Goal: Task Accomplishment & Management: Use online tool/utility

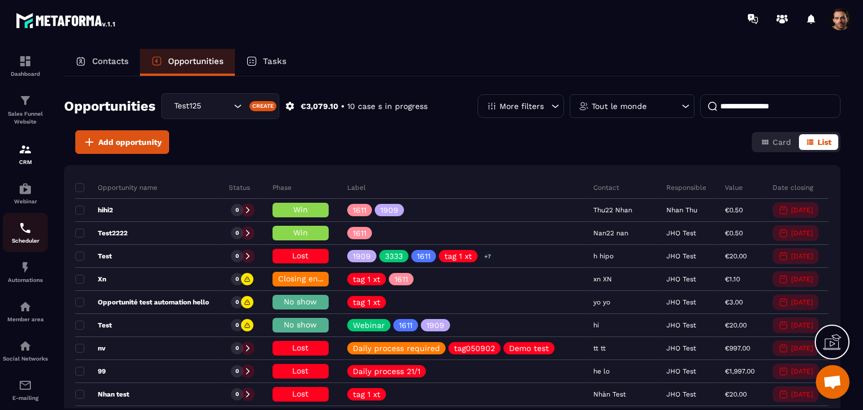
click at [16, 236] on div "Scheduler" at bounding box center [25, 232] width 45 height 22
click at [33, 283] on p "Automations" at bounding box center [25, 280] width 45 height 6
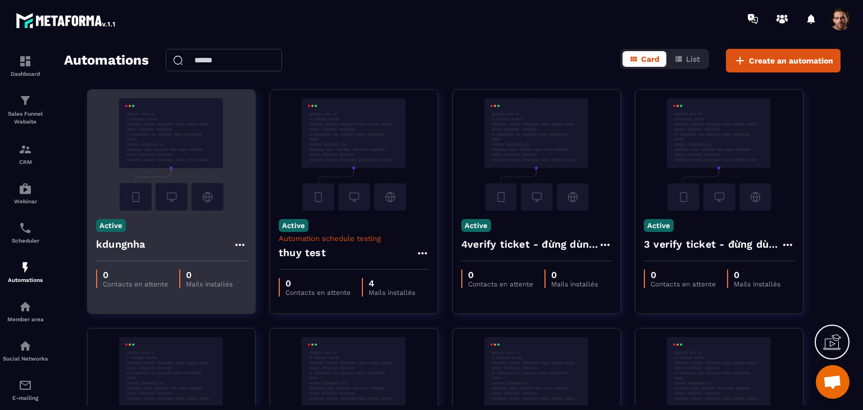
click at [238, 243] on icon at bounding box center [239, 244] width 13 height 13
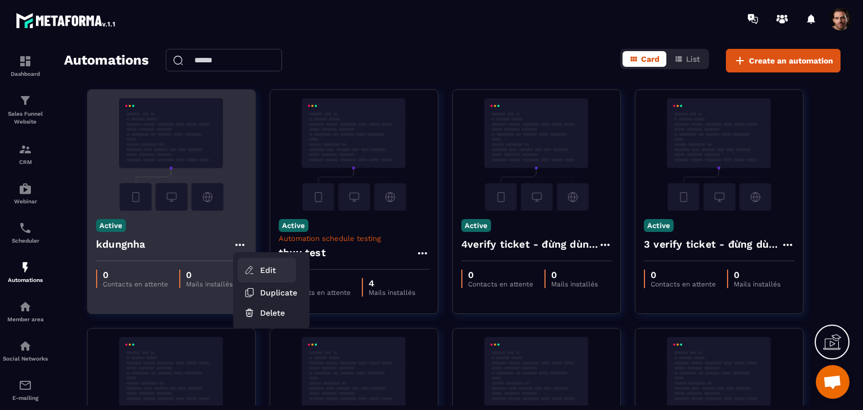
click at [243, 261] on link "Edit" at bounding box center [267, 270] width 58 height 25
click at [256, 271] on link "Edit" at bounding box center [267, 270] width 58 height 25
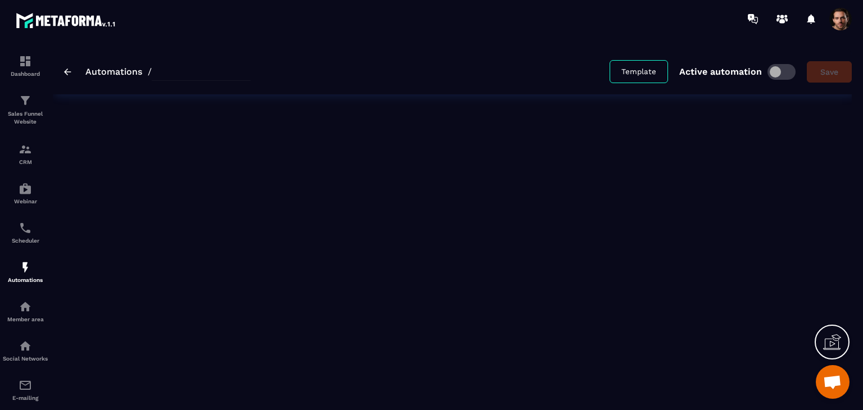
type input "********"
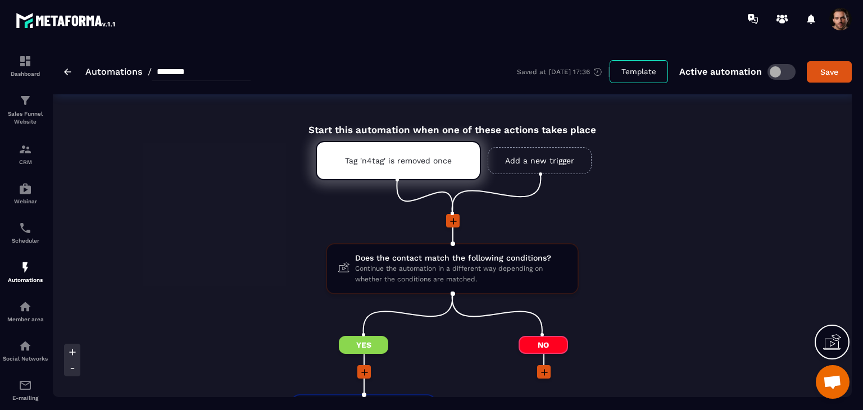
click at [554, 158] on link "Add a new trigger" at bounding box center [540, 160] width 104 height 27
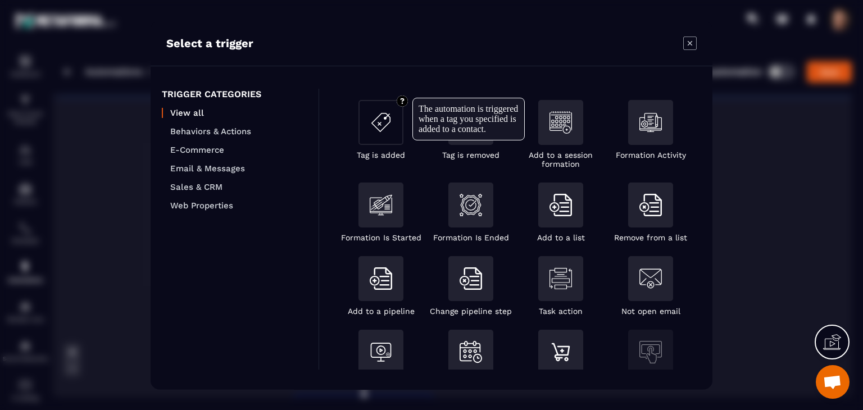
click at [370, 131] on img "Modal window" at bounding box center [381, 122] width 22 height 22
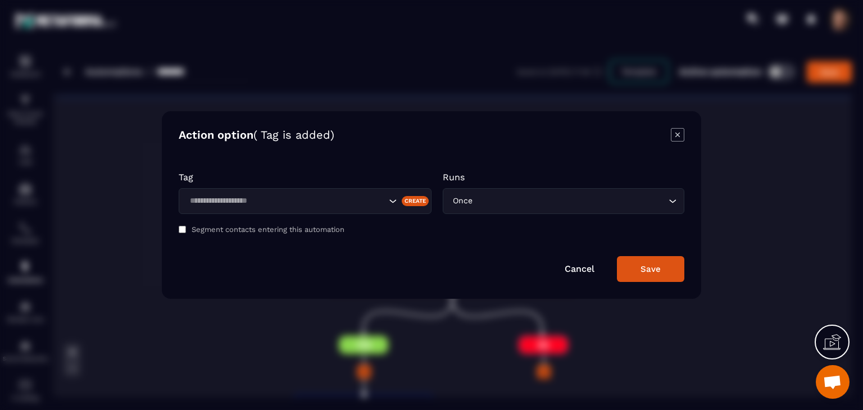
click at [182, 233] on div "Segment contacts entering this automation" at bounding box center [432, 229] width 506 height 8
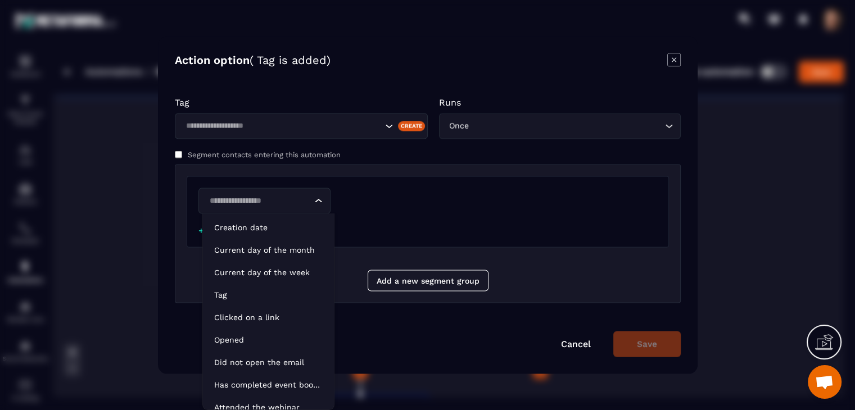
click at [274, 207] on div "Loading..." at bounding box center [264, 201] width 132 height 26
click at [289, 293] on p "Tag" at bounding box center [268, 294] width 108 height 11
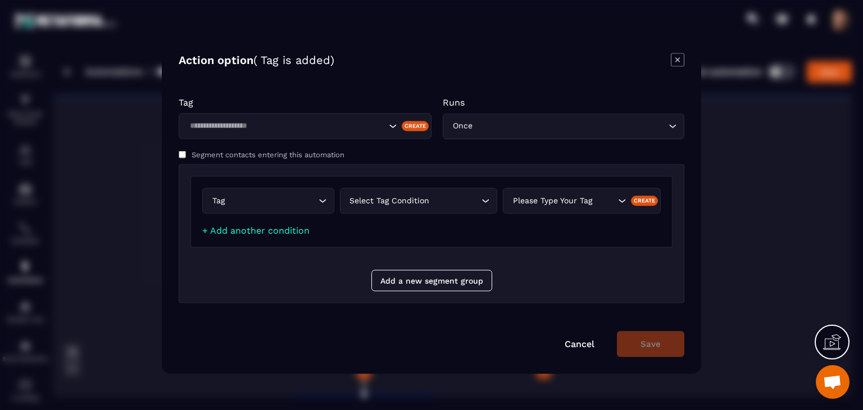
click at [674, 64] on icon "Modal window" at bounding box center [677, 59] width 13 height 13
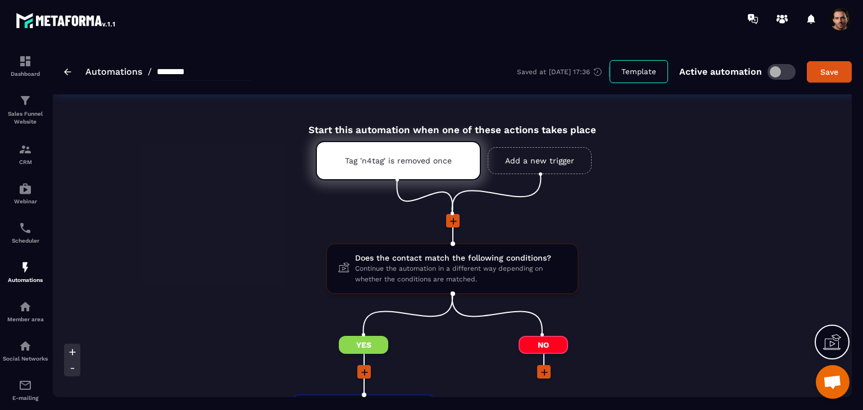
click at [558, 160] on link "Add a new trigger" at bounding box center [540, 160] width 104 height 27
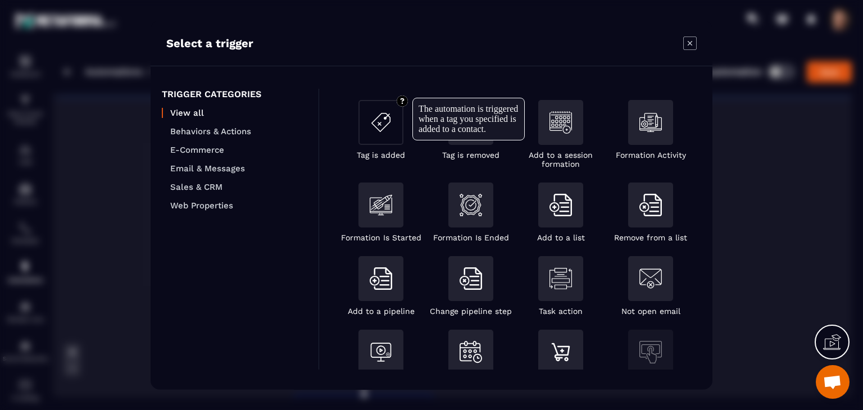
click at [390, 142] on div "Modal window" at bounding box center [381, 122] width 45 height 45
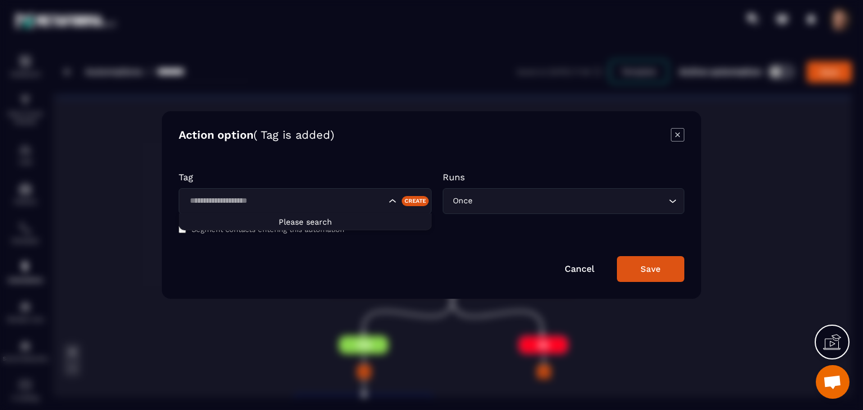
click at [348, 205] on input "Search for option" at bounding box center [286, 201] width 200 height 12
click at [484, 333] on div "Modal window" at bounding box center [431, 205] width 863 height 410
click at [681, 133] on icon "Modal window" at bounding box center [677, 134] width 13 height 13
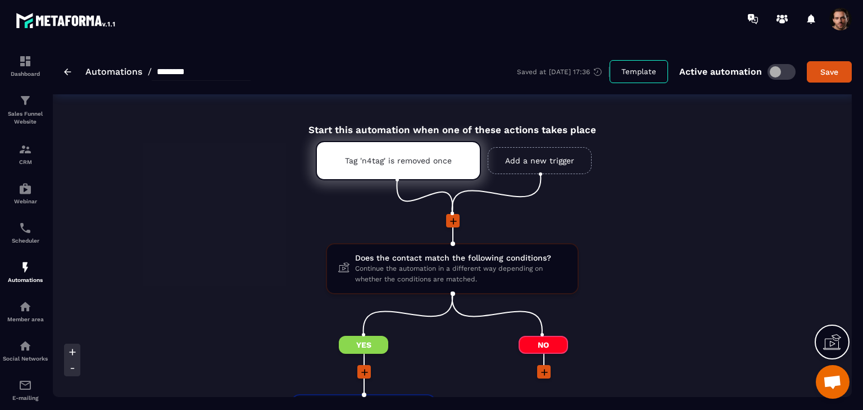
click at [519, 164] on link "Add a new trigger" at bounding box center [540, 160] width 104 height 27
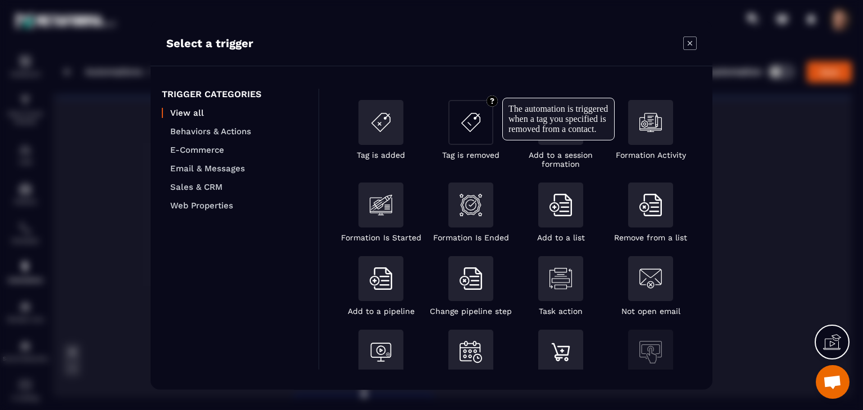
click at [478, 135] on div "Modal window" at bounding box center [470, 122] width 45 height 45
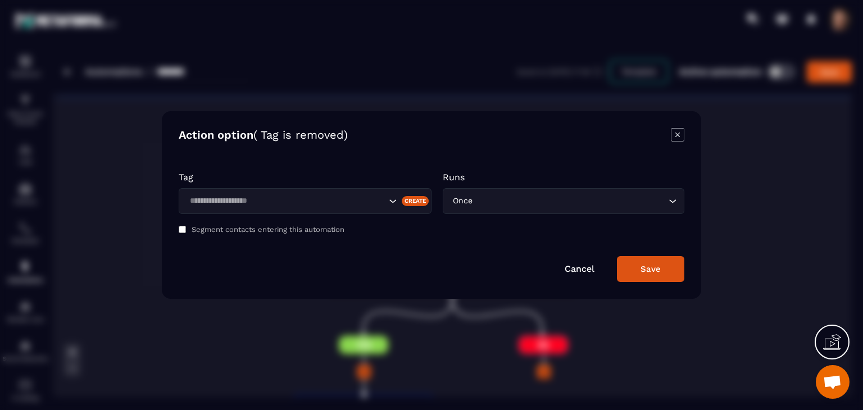
click at [281, 201] on input "Search for option" at bounding box center [286, 201] width 200 height 12
click at [533, 358] on div "Modal window" at bounding box center [431, 205] width 863 height 410
click at [674, 141] on icon "Modal window" at bounding box center [677, 134] width 13 height 13
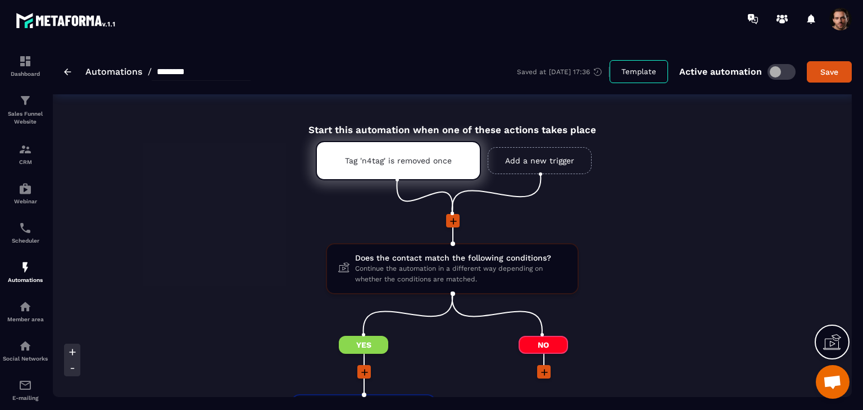
click at [455, 223] on icon at bounding box center [453, 221] width 11 height 11
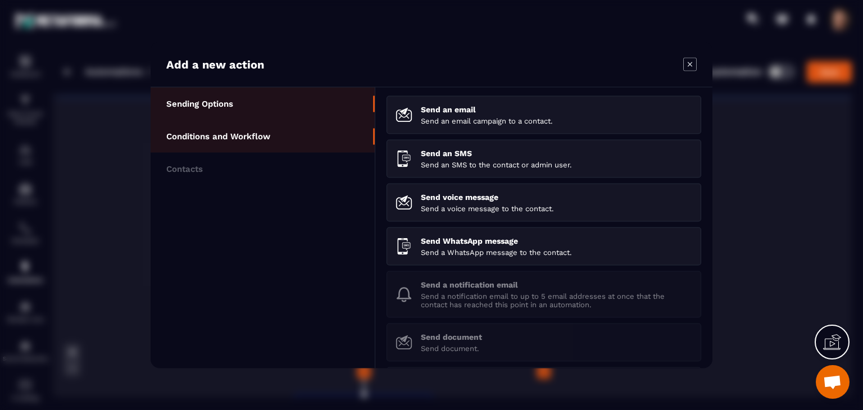
click at [246, 139] on p "Conditions and Workflow" at bounding box center [218, 137] width 104 height 10
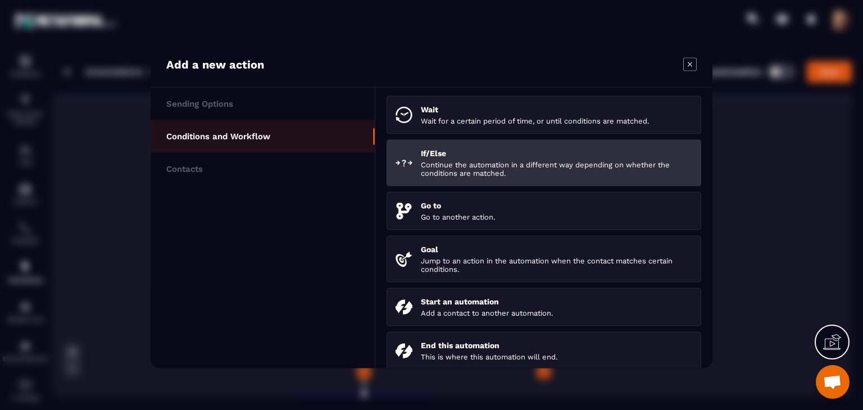
click at [480, 153] on p "If/Else" at bounding box center [556, 153] width 271 height 9
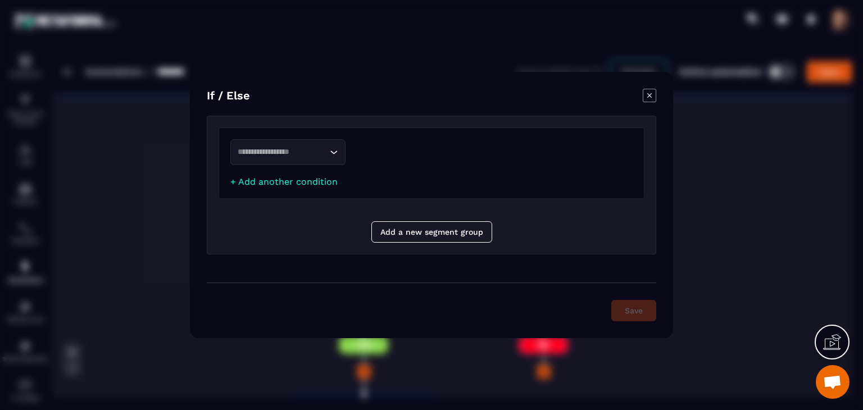
click at [315, 163] on div "Loading..." at bounding box center [287, 152] width 115 height 26
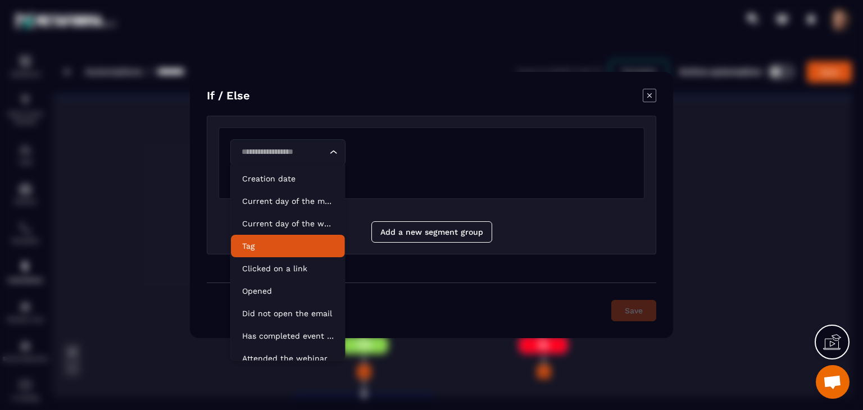
click at [284, 256] on li "Tag" at bounding box center [288, 246] width 114 height 22
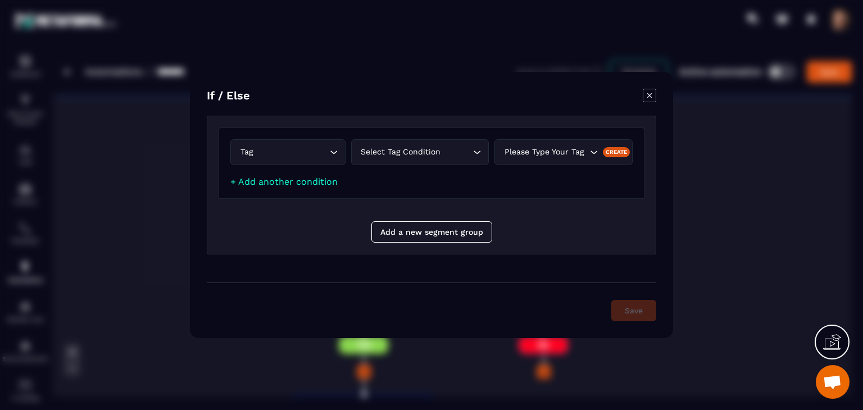
click at [423, 155] on div "Select tag condition" at bounding box center [414, 152] width 115 height 12
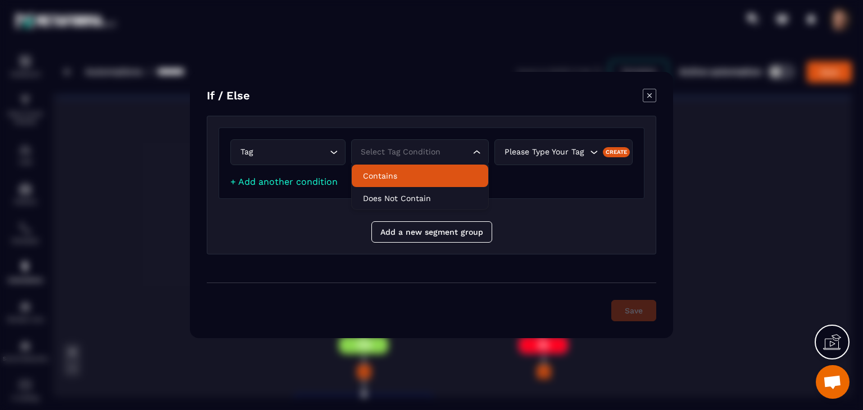
click at [425, 182] on li "Contains" at bounding box center [420, 176] width 137 height 22
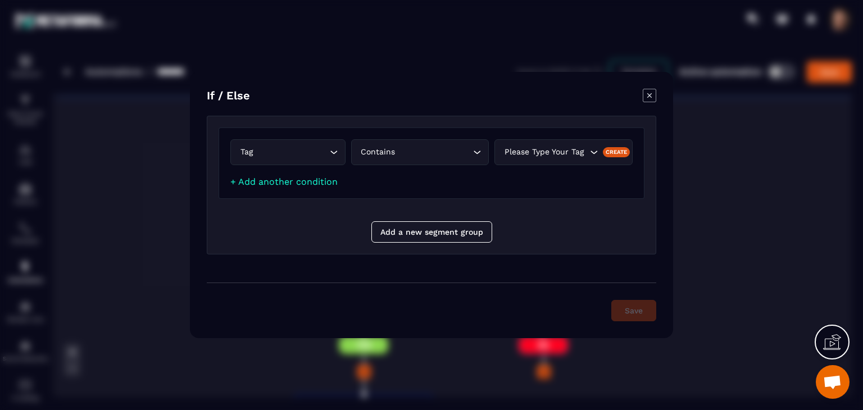
click at [587, 151] on input "Search for option" at bounding box center [587, 152] width 1 height 12
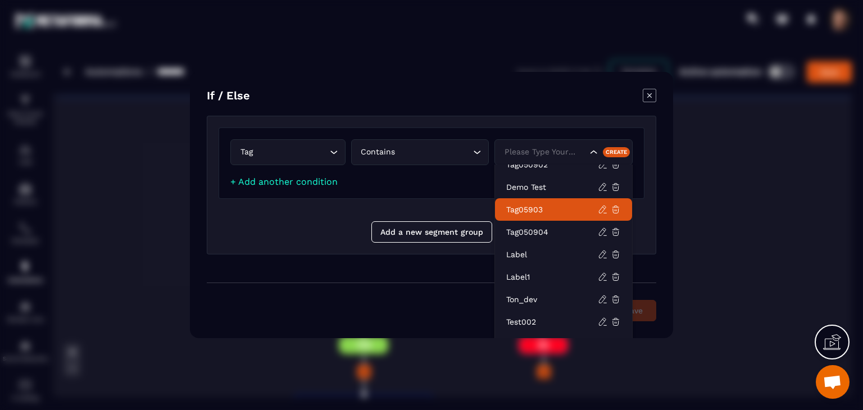
scroll to position [433, 0]
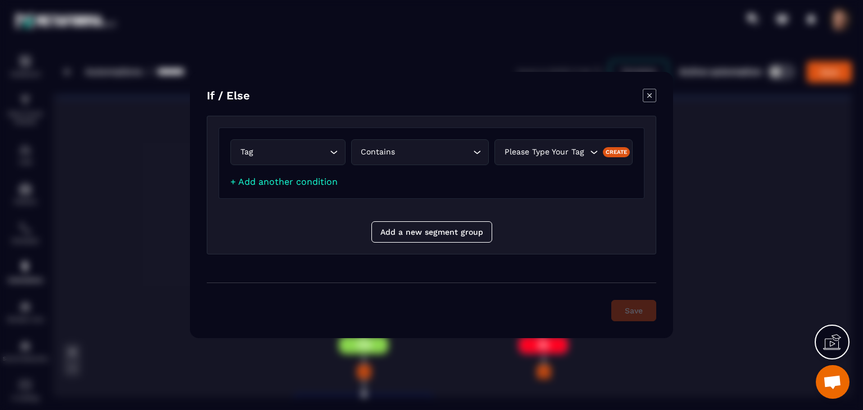
click at [587, 156] on input "Search for option" at bounding box center [587, 152] width 1 height 12
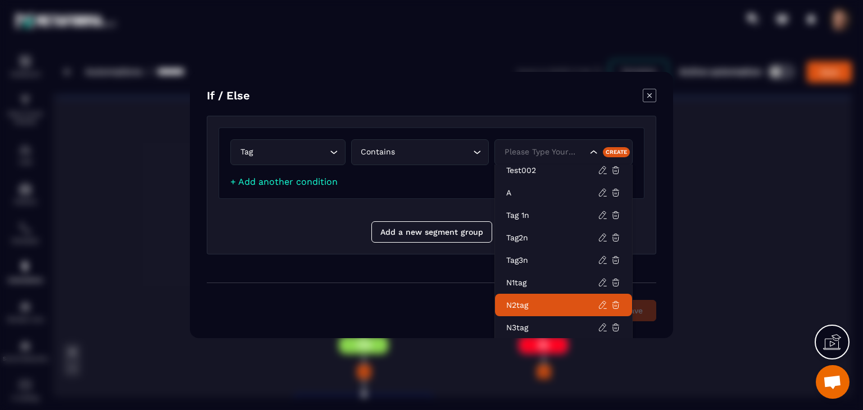
scroll to position [23, 0]
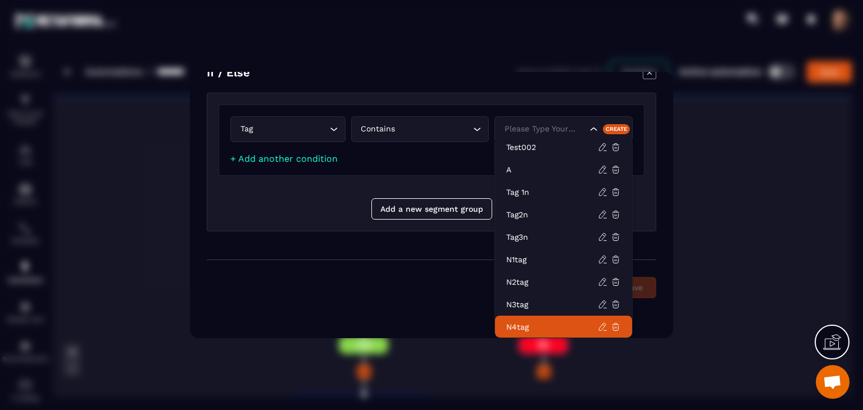
click at [576, 322] on p "n4tag" at bounding box center [552, 326] width 92 height 11
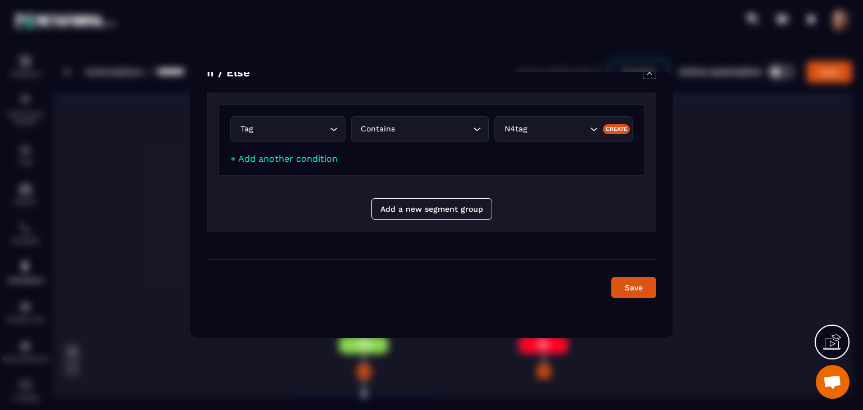
scroll to position [0, 0]
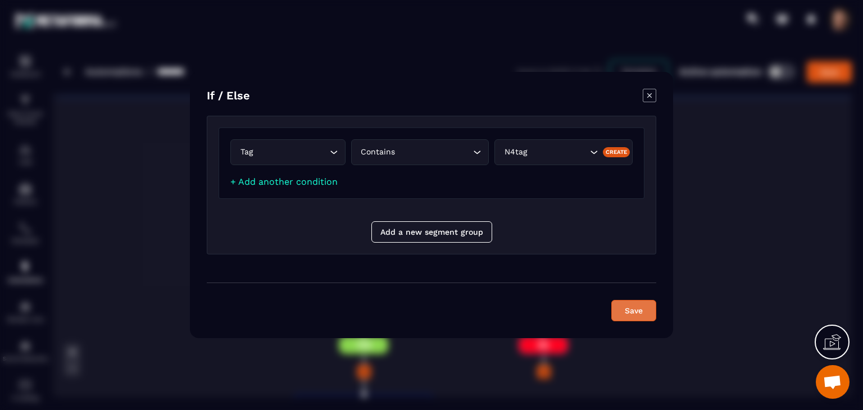
click at [641, 315] on button "Save" at bounding box center [633, 310] width 45 height 21
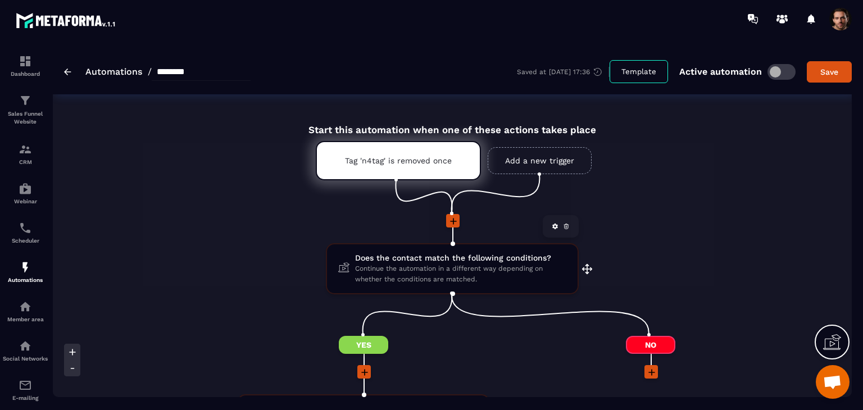
click at [564, 228] on icon at bounding box center [566, 226] width 7 height 7
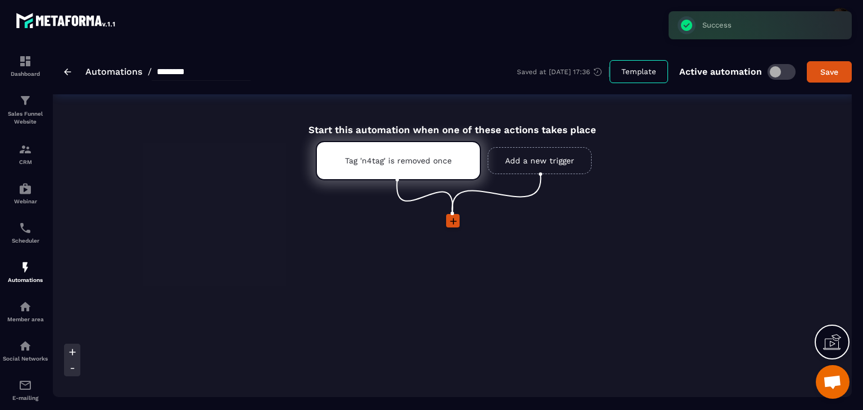
click at [543, 157] on link "Add a new trigger" at bounding box center [540, 160] width 104 height 27
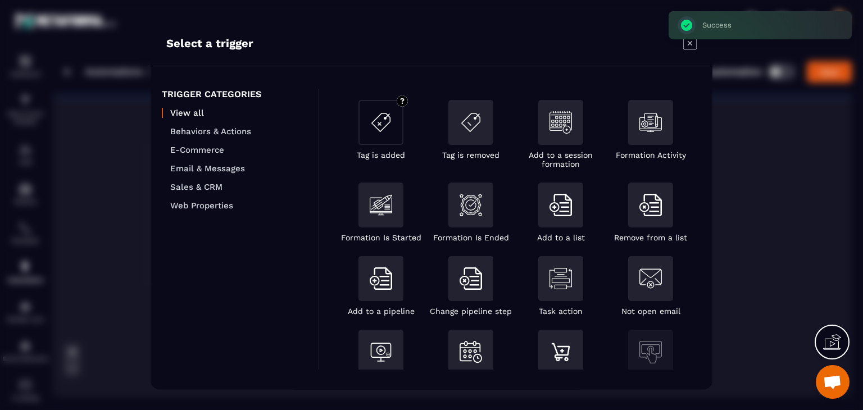
click at [388, 147] on div "Modal window" at bounding box center [381, 125] width 45 height 51
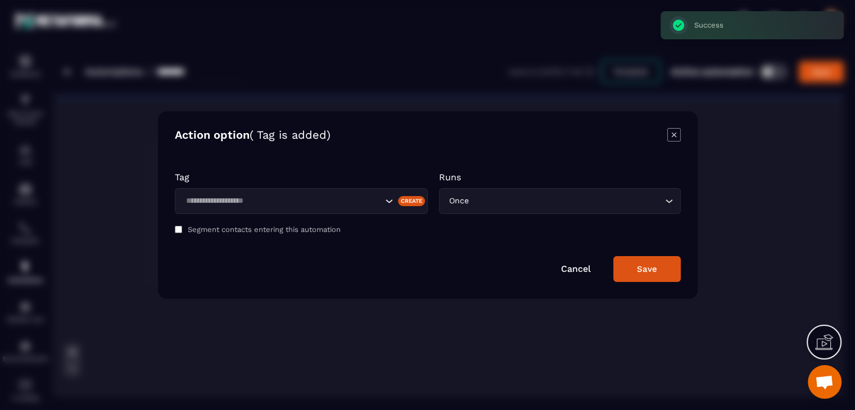
click at [347, 206] on input "Search for option" at bounding box center [282, 201] width 200 height 12
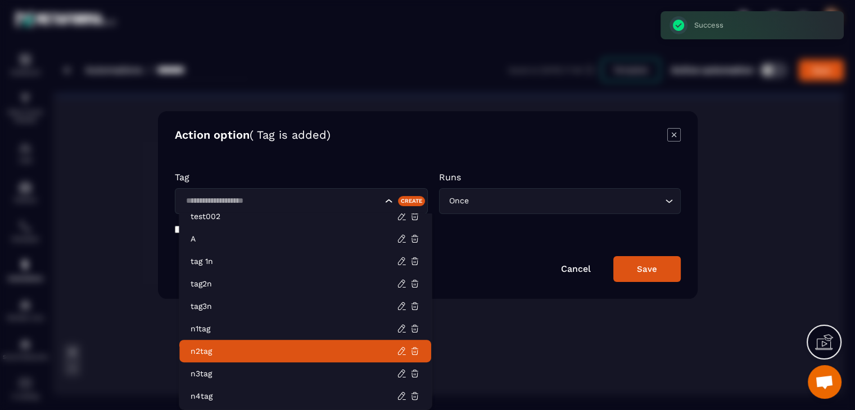
scroll to position [3, 0]
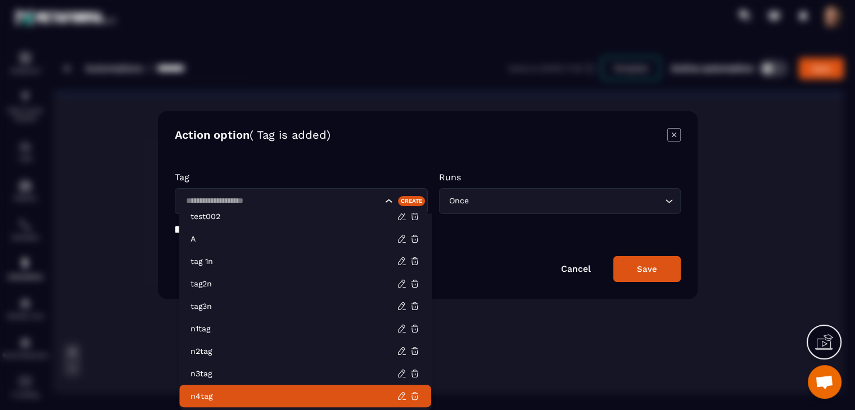
click at [337, 397] on p "n4tag" at bounding box center [294, 396] width 206 height 11
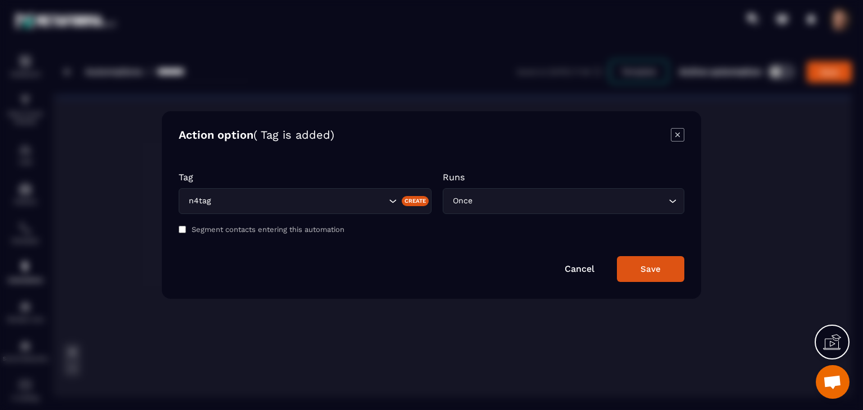
click at [645, 272] on div "Save" at bounding box center [651, 269] width 20 height 10
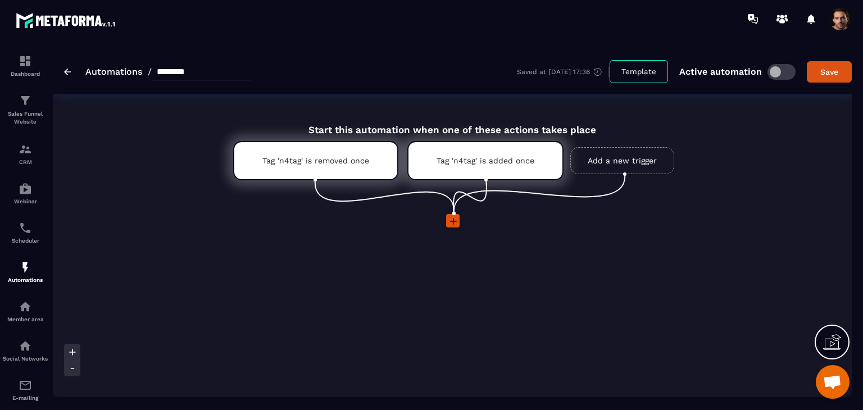
click at [606, 153] on link "Add a new trigger" at bounding box center [622, 160] width 104 height 27
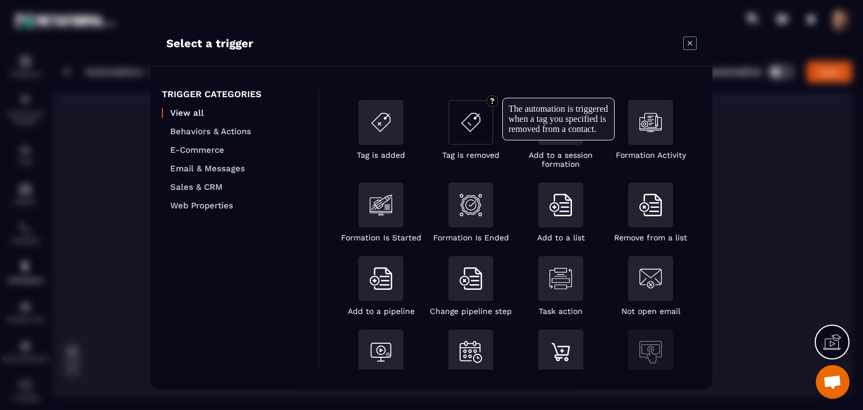
click at [461, 137] on div "Modal window" at bounding box center [470, 122] width 45 height 45
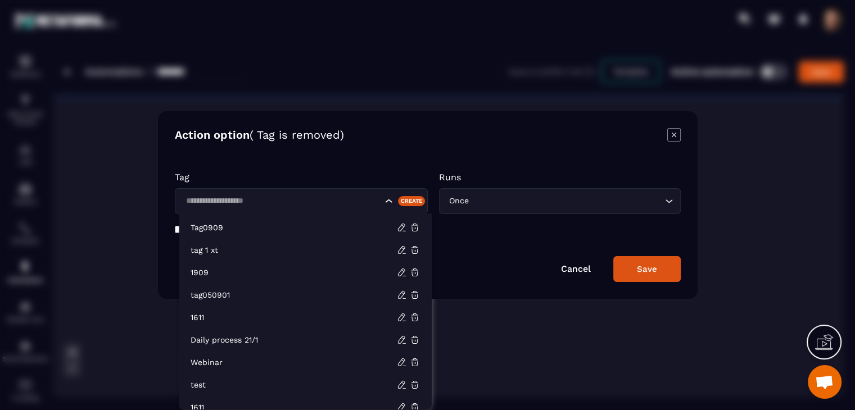
click at [295, 203] on input "Search for option" at bounding box center [282, 201] width 200 height 12
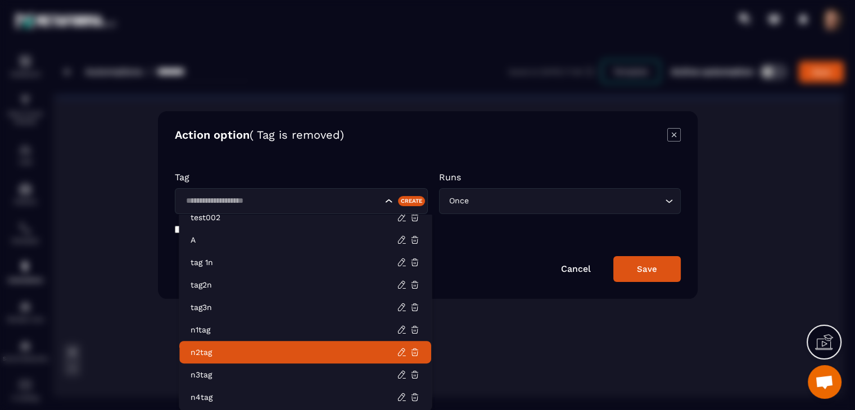
scroll to position [1, 0]
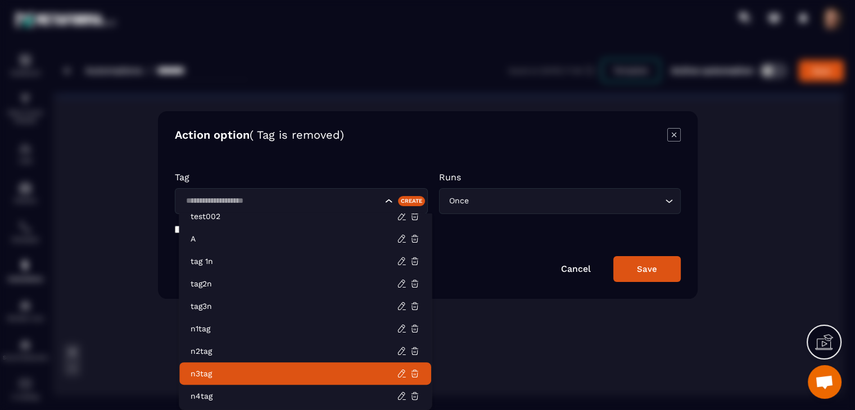
click at [312, 364] on li "n3tag" at bounding box center [305, 374] width 252 height 22
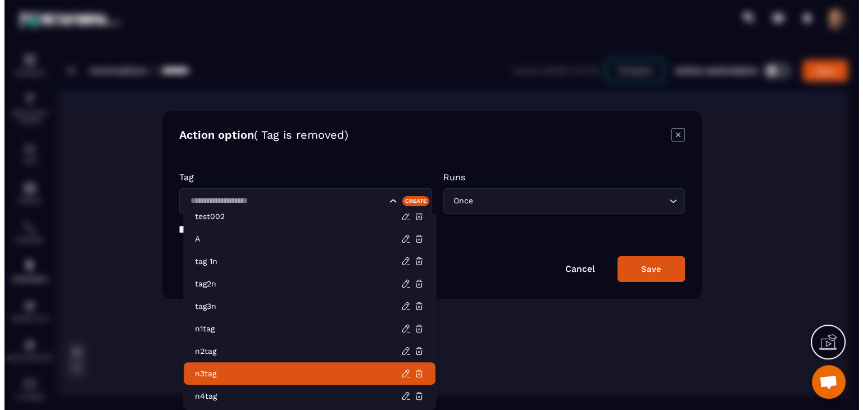
scroll to position [0, 0]
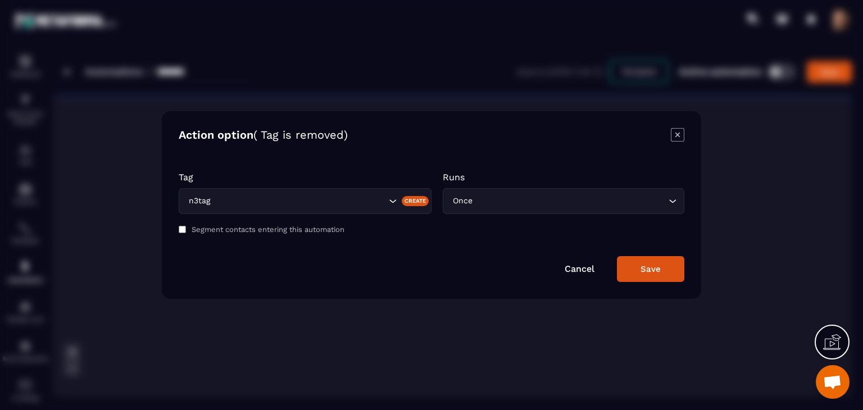
click at [645, 266] on div "Save" at bounding box center [651, 269] width 20 height 10
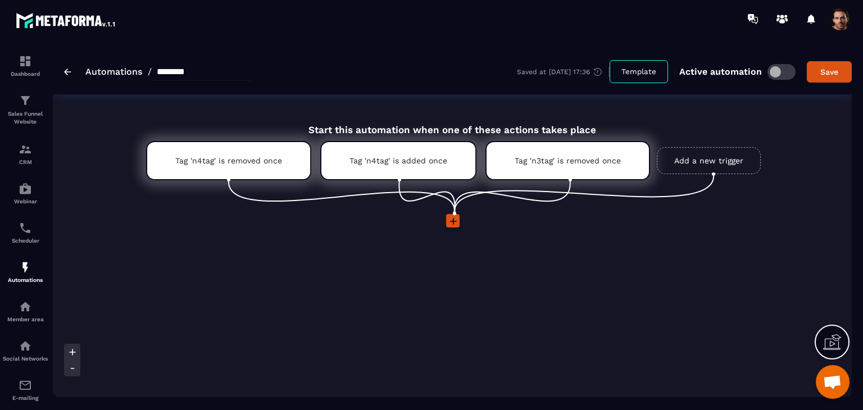
click at [450, 219] on icon at bounding box center [453, 221] width 11 height 11
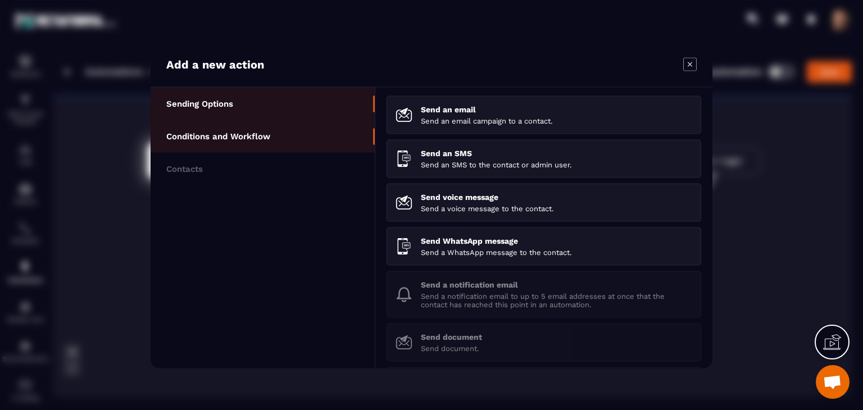
click at [266, 142] on li "Conditions and Workflow" at bounding box center [263, 136] width 224 height 33
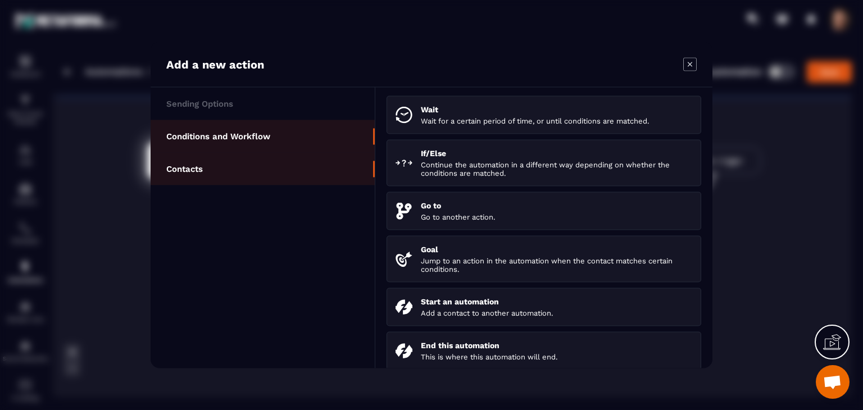
click at [279, 163] on li "Contacts" at bounding box center [263, 169] width 224 height 33
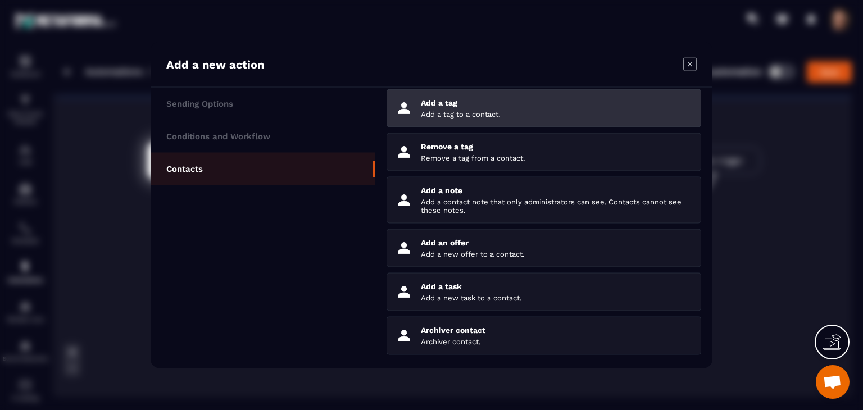
scroll to position [38, 0]
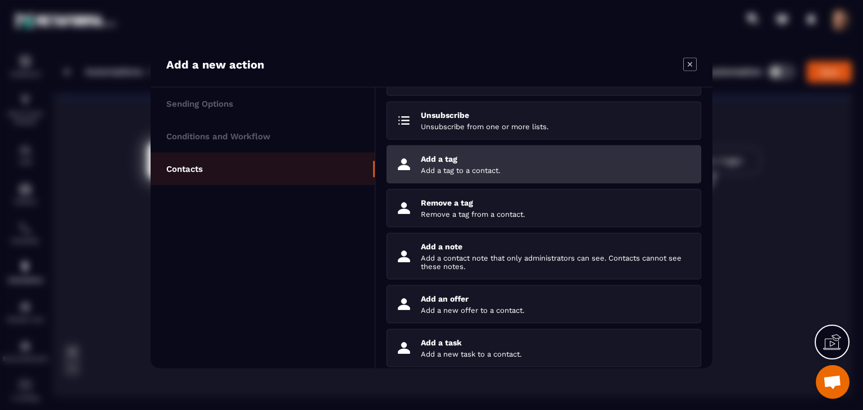
click at [481, 164] on div "Add a tag Add a tag to a contact." at bounding box center [556, 165] width 271 height 20
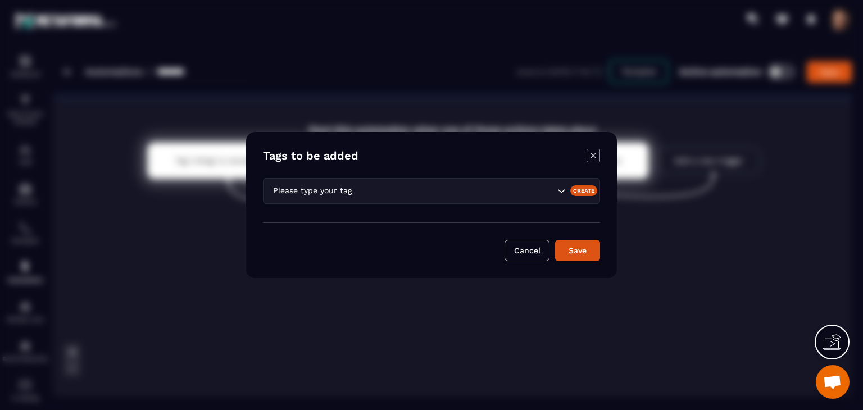
click at [366, 201] on div "Please type your tag" at bounding box center [431, 191] width 337 height 26
click at [511, 193] on input "Search for option" at bounding box center [454, 191] width 201 height 12
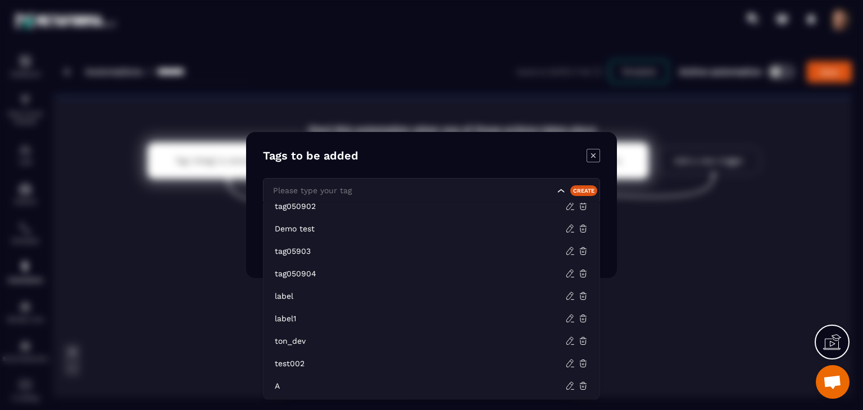
scroll to position [438, 0]
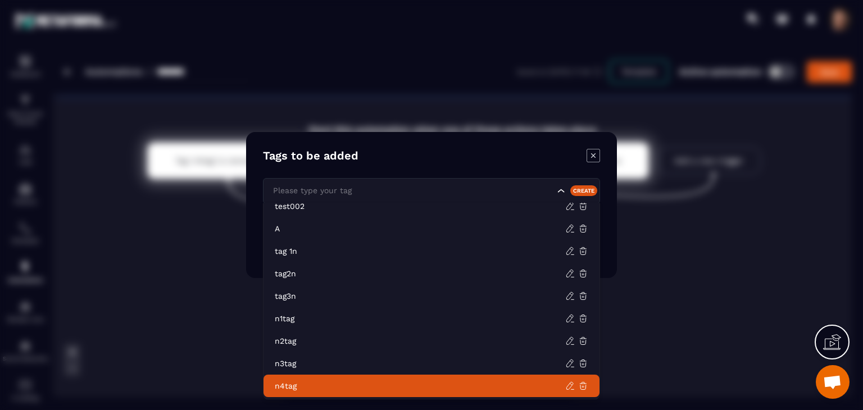
click at [401, 397] on ul "Tag0909 tag 1 xt 1909 tag050901 1611 Daily process 21/1 Webinar test 1611 3333 …" at bounding box center [431, 301] width 337 height 197
click at [400, 389] on p "n4tag" at bounding box center [420, 385] width 291 height 11
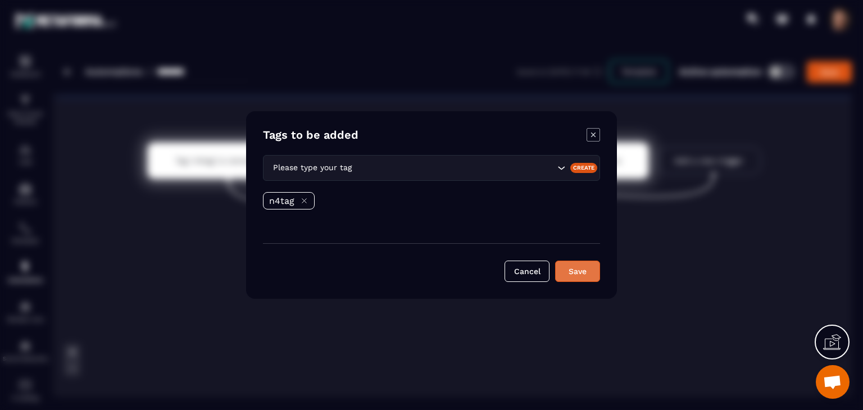
click at [586, 266] on button "Save" at bounding box center [577, 271] width 45 height 21
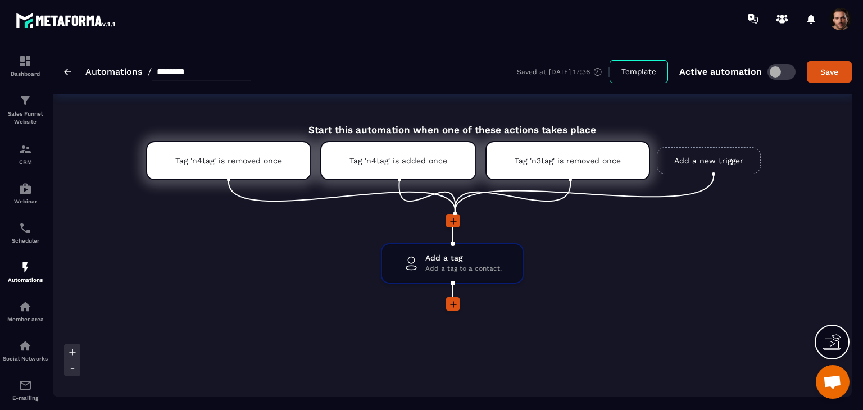
click at [451, 302] on icon at bounding box center [453, 304] width 11 height 11
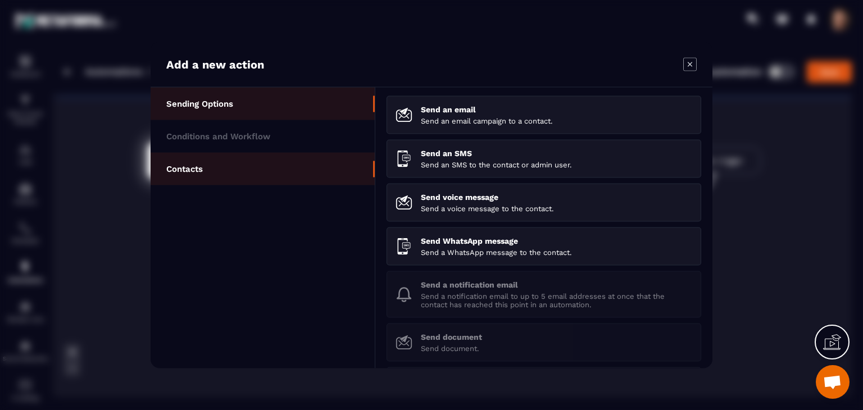
click at [316, 176] on li "Contacts" at bounding box center [263, 169] width 224 height 33
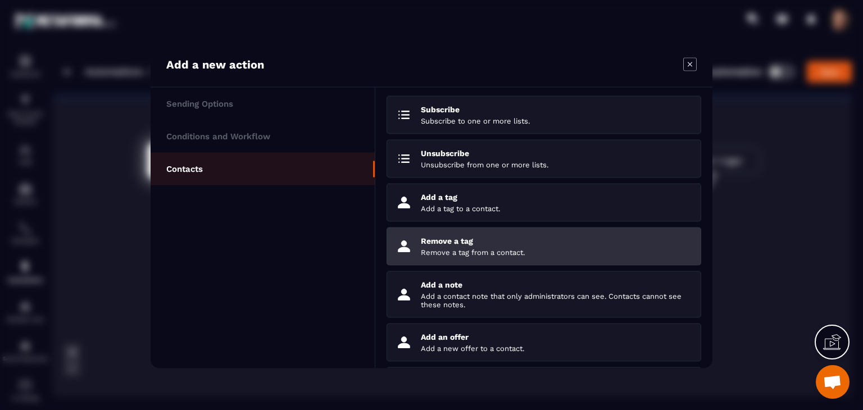
click at [495, 241] on p "Remove a tag" at bounding box center [556, 241] width 271 height 9
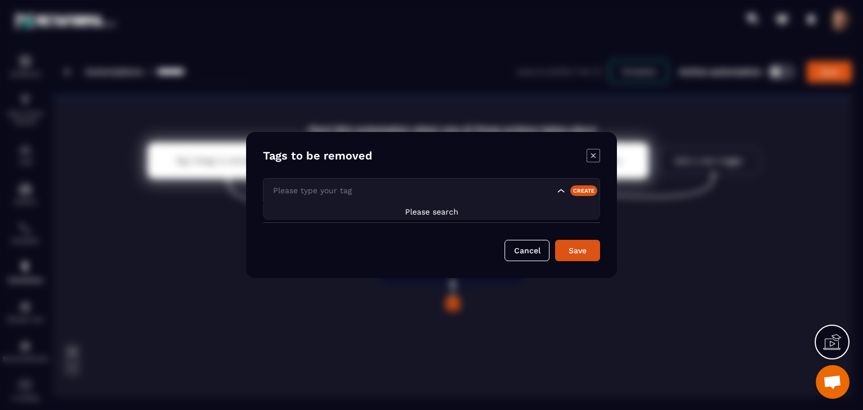
click at [382, 182] on div "Please type your tag" at bounding box center [431, 191] width 337 height 26
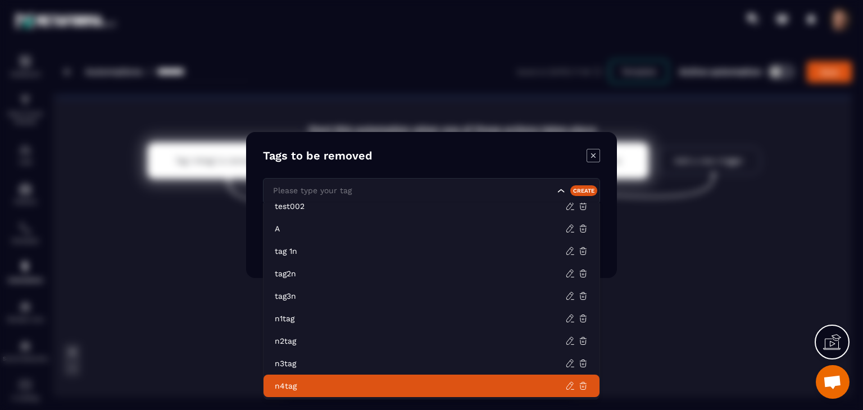
click at [359, 381] on p "n4tag" at bounding box center [420, 385] width 291 height 11
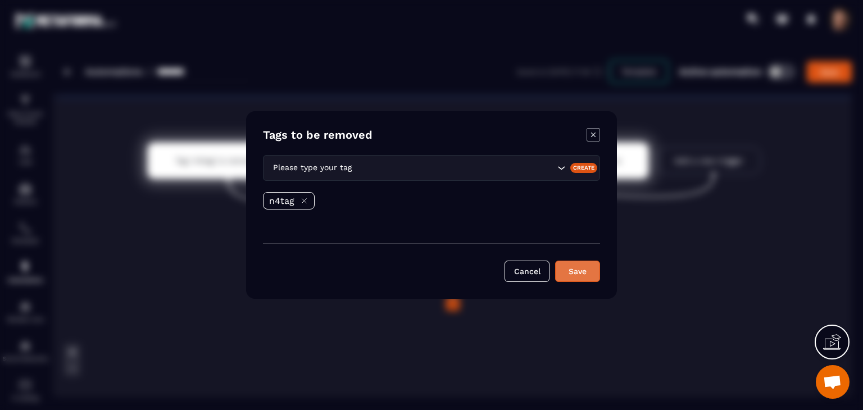
click at [573, 268] on button "Save" at bounding box center [577, 271] width 45 height 21
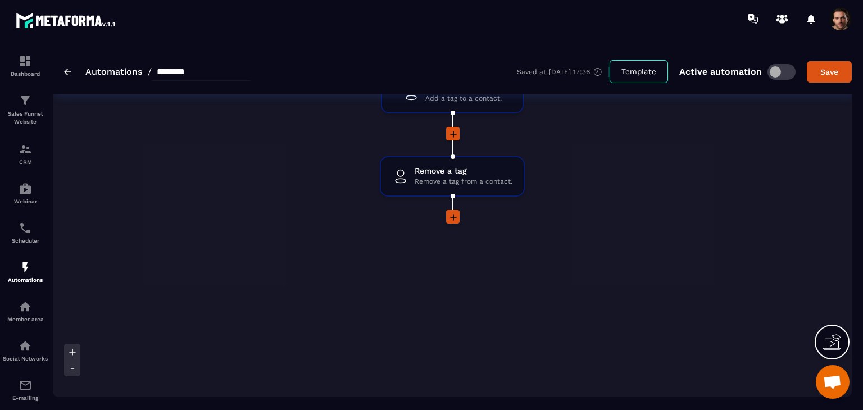
scroll to position [58, 0]
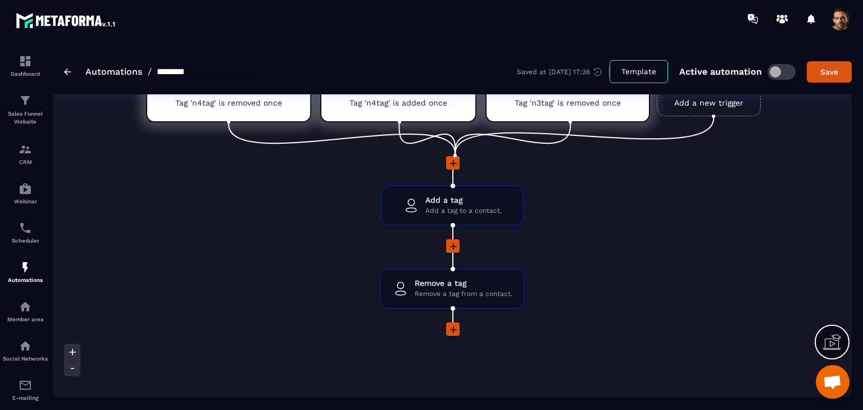
click at [456, 328] on icon at bounding box center [453, 329] width 11 height 11
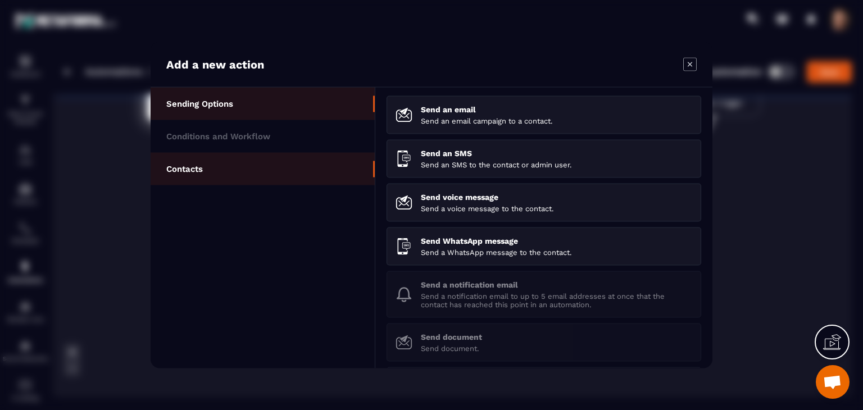
click at [207, 166] on li "Contacts" at bounding box center [263, 169] width 224 height 33
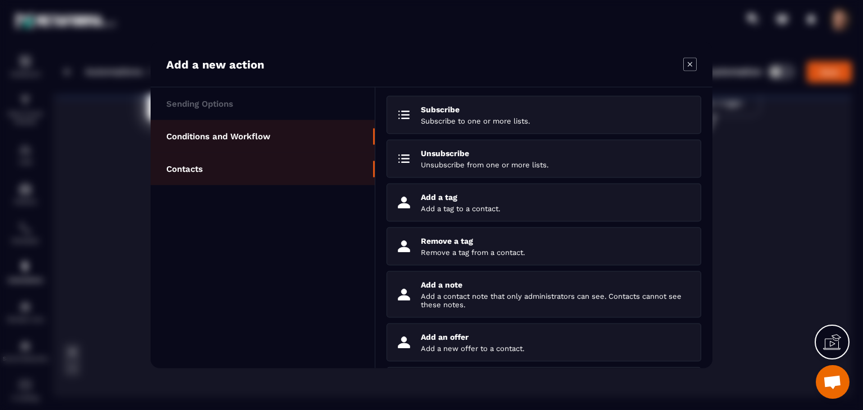
click at [228, 146] on li "Conditions and Workflow" at bounding box center [263, 136] width 224 height 33
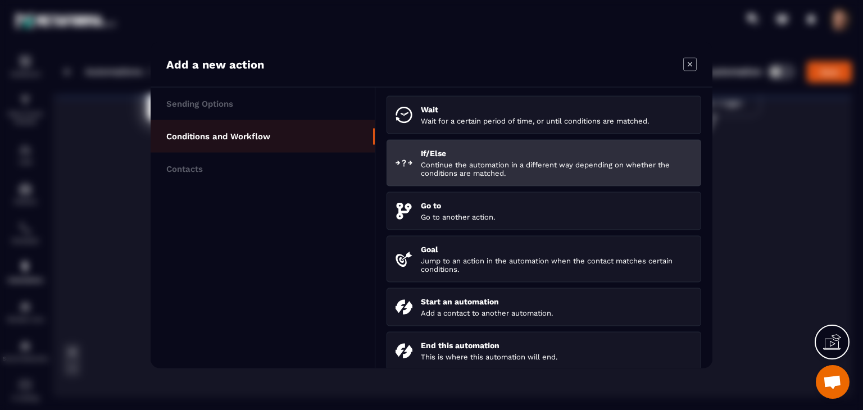
click at [433, 158] on div "If/Else Continue the automation in a different way depending on whether the con…" at bounding box center [556, 163] width 271 height 29
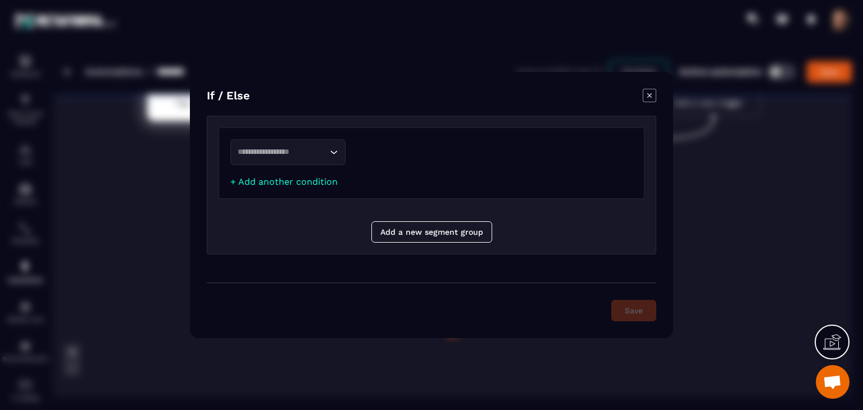
click at [315, 159] on div "Loading..." at bounding box center [287, 152] width 115 height 26
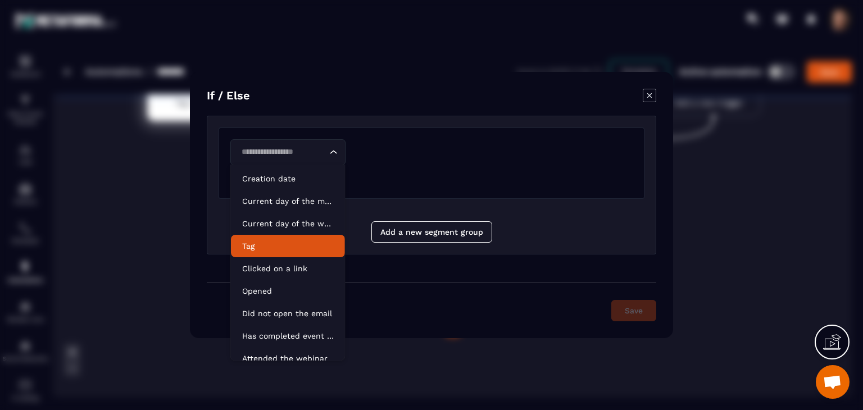
click at [300, 246] on p "Tag" at bounding box center [288, 246] width 92 height 11
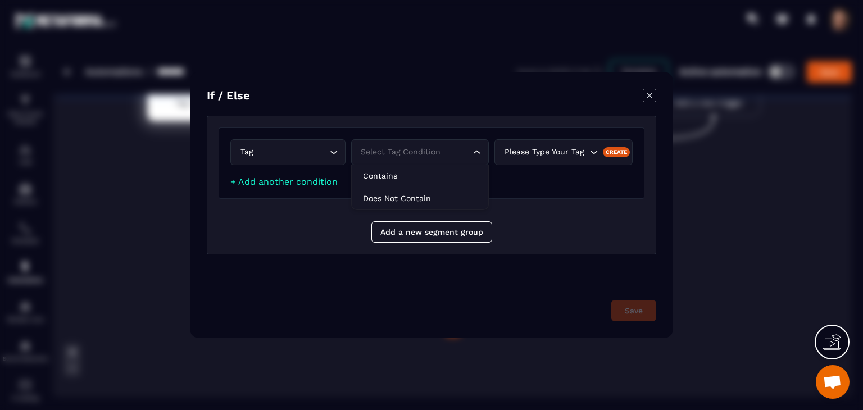
click at [401, 157] on div "Select tag condition" at bounding box center [414, 152] width 115 height 12
drag, startPoint x: 432, startPoint y: 178, endPoint x: 507, endPoint y: 180, distance: 75.3
click at [432, 178] on p "Contains" at bounding box center [420, 175] width 115 height 11
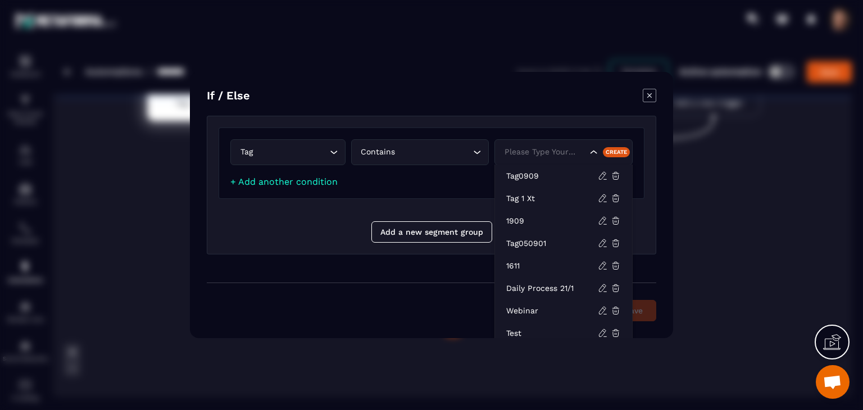
click at [545, 147] on div "Please type your tag" at bounding box center [544, 152] width 87 height 12
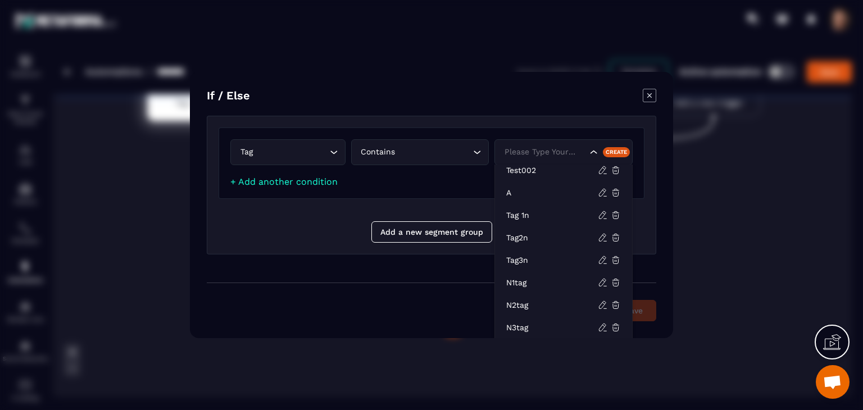
scroll to position [23, 0]
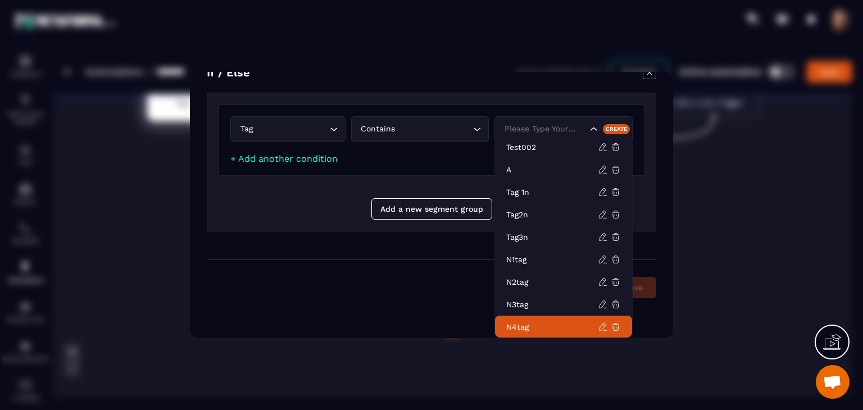
click at [552, 334] on li "n4tag" at bounding box center [563, 327] width 137 height 22
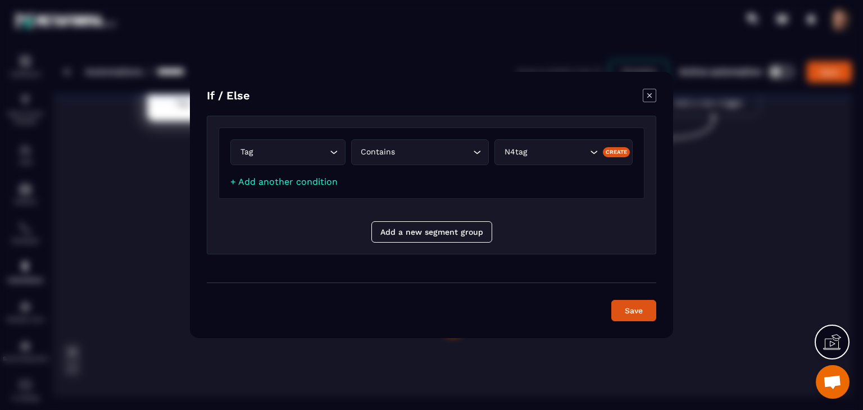
scroll to position [0, 0]
click at [650, 98] on icon "Modal window" at bounding box center [649, 95] width 13 height 13
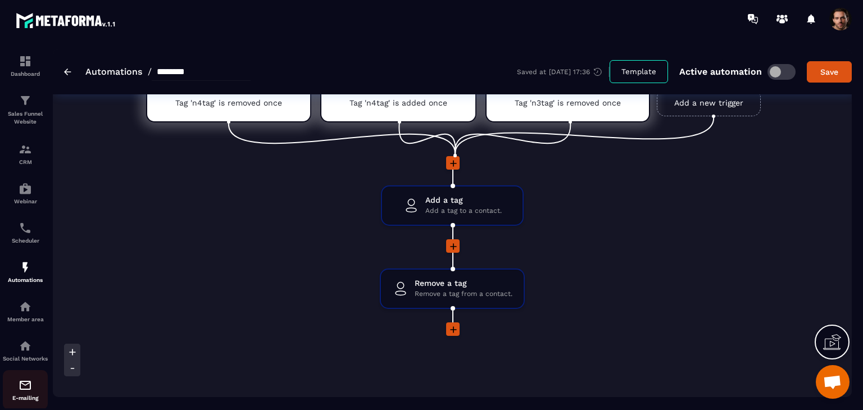
scroll to position [109, 0]
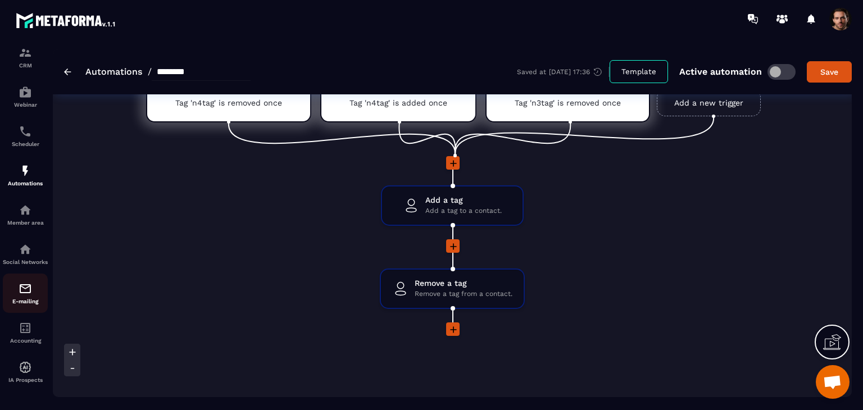
click at [33, 298] on p "E-mailing" at bounding box center [25, 301] width 45 height 6
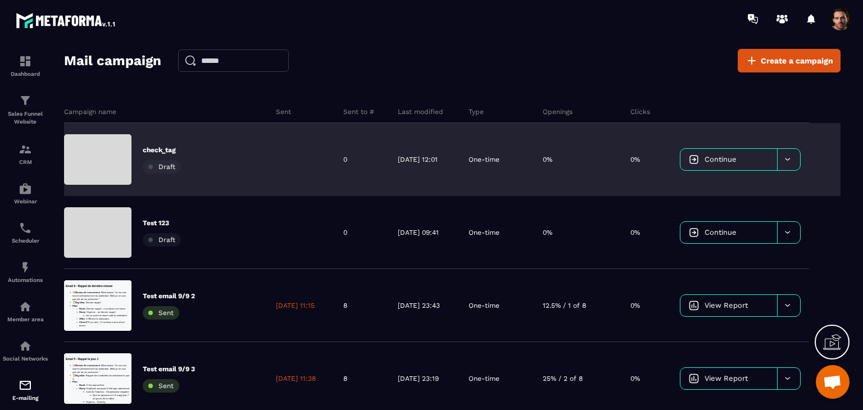
click at [737, 158] on span "Continue" at bounding box center [721, 159] width 32 height 8
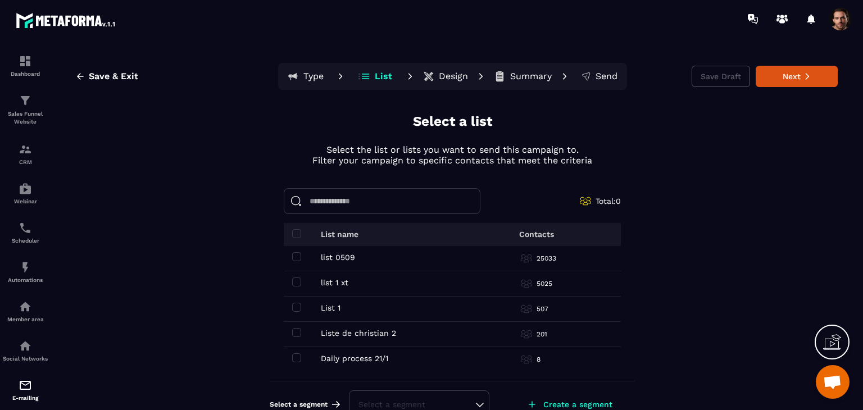
scroll to position [229, 0]
click at [590, 402] on p "Create a segment" at bounding box center [577, 404] width 69 height 9
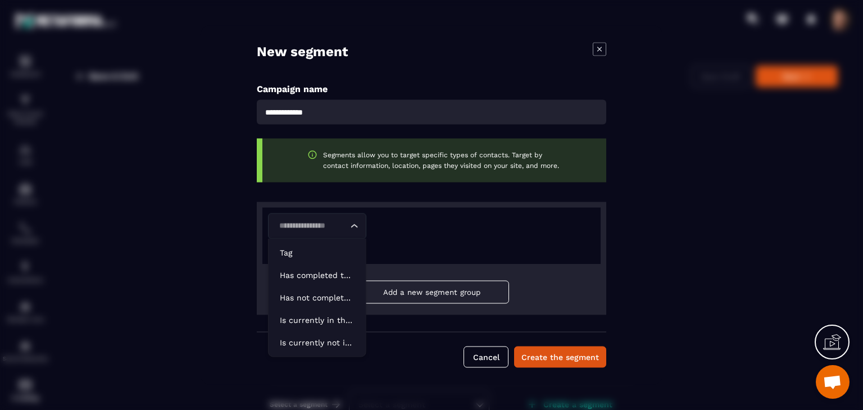
click at [343, 230] on input "Search for option" at bounding box center [311, 226] width 73 height 12
click at [338, 261] on li "Tag" at bounding box center [317, 253] width 97 height 22
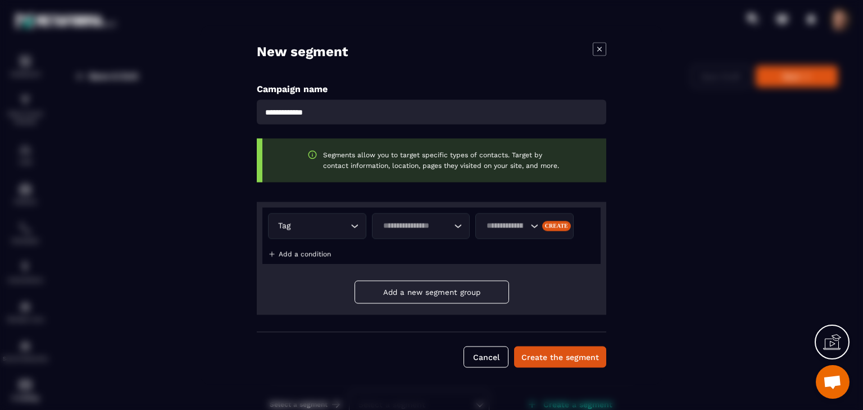
click at [438, 224] on input "Search for option" at bounding box center [415, 226] width 73 height 12
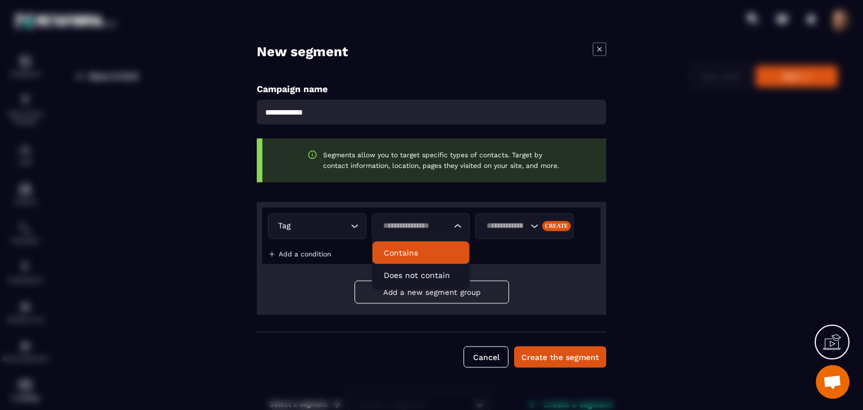
click at [432, 252] on p "Contains" at bounding box center [421, 252] width 75 height 11
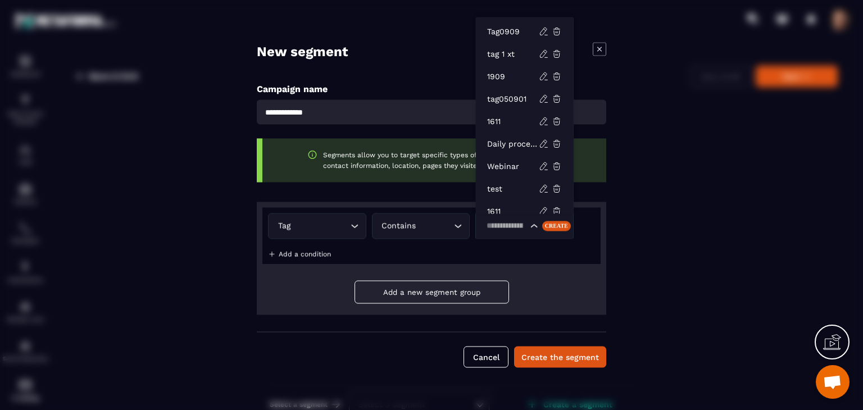
click at [500, 232] on input "Search for option" at bounding box center [505, 226] width 45 height 12
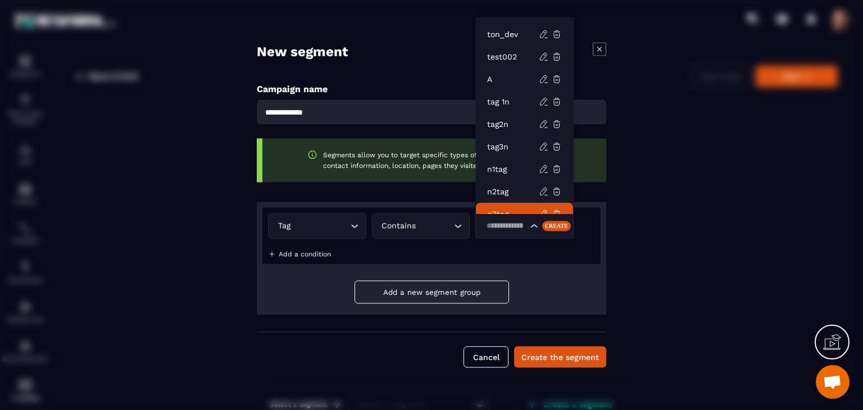
scroll to position [438, 0]
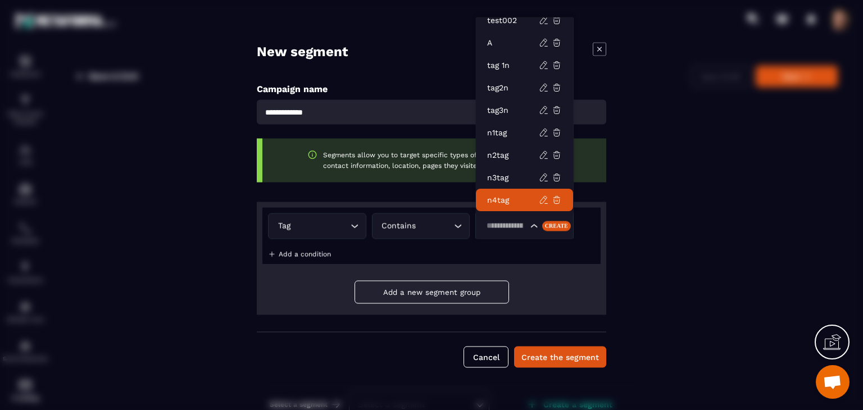
click at [513, 196] on p "n4tag" at bounding box center [513, 199] width 52 height 11
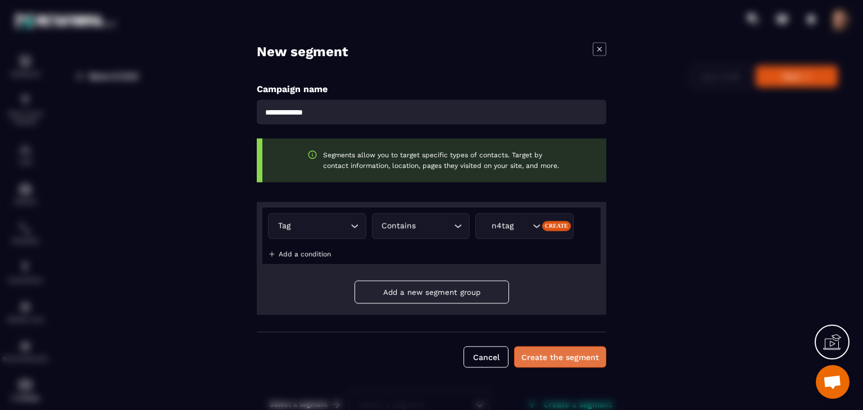
click at [551, 359] on button "Create the segment" at bounding box center [560, 357] width 92 height 21
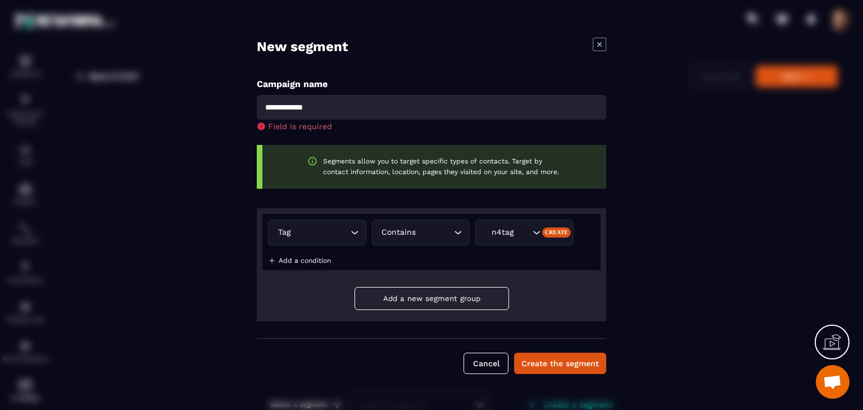
click at [434, 110] on input "Modal window" at bounding box center [432, 107] width 350 height 25
type input "****"
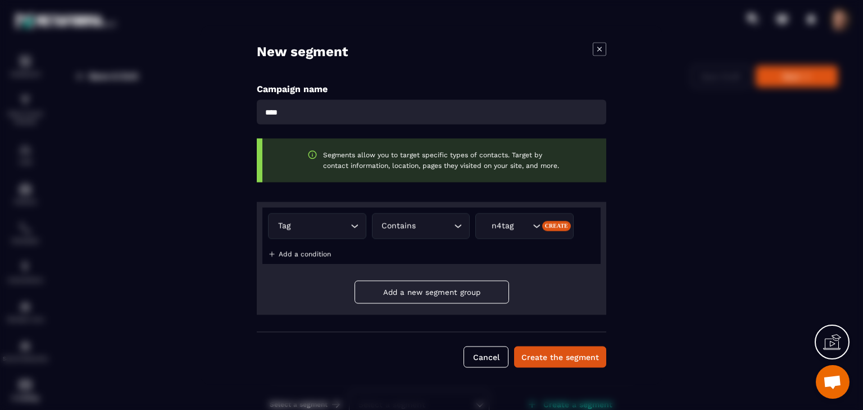
click at [454, 138] on div "Campaign name **** Segments allow you to target specific types of contacts. Tar…" at bounding box center [432, 208] width 350 height 249
click at [564, 363] on button "Create the segment" at bounding box center [560, 357] width 92 height 21
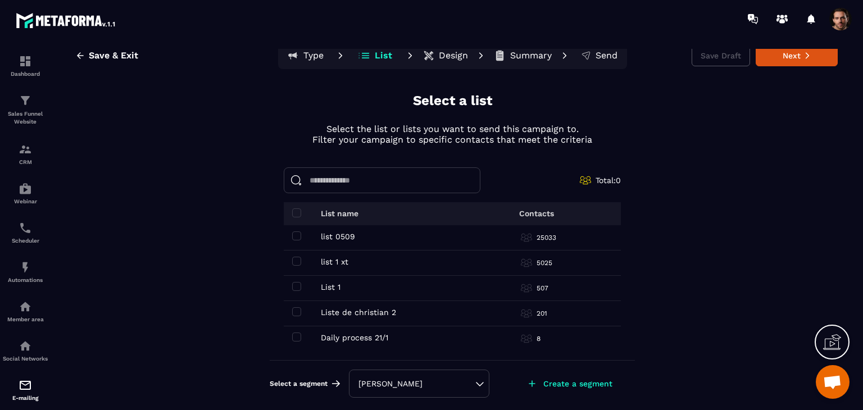
scroll to position [229, 0]
click at [434, 378] on div "[PERSON_NAME]" at bounding box center [419, 383] width 121 height 11
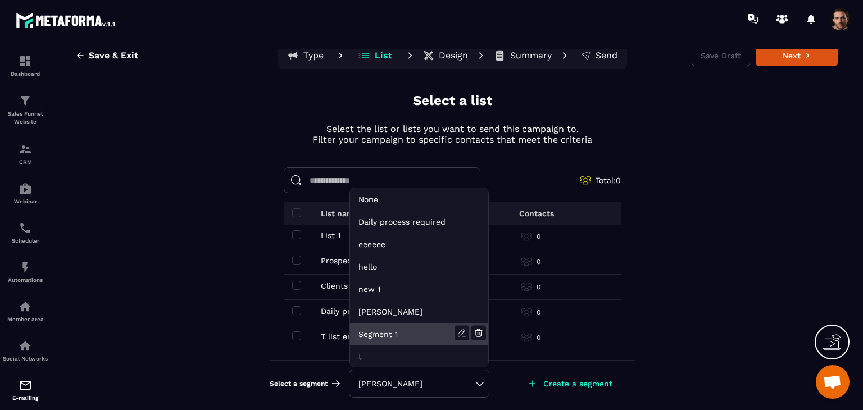
scroll to position [1, 0]
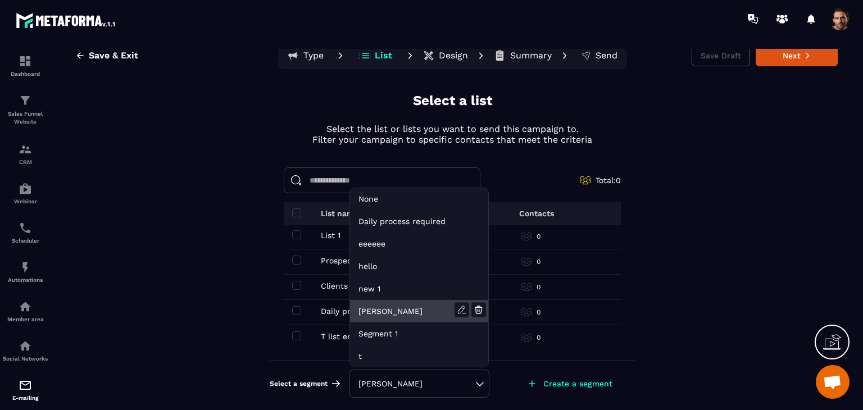
click at [415, 304] on li "[PERSON_NAME]" at bounding box center [419, 311] width 138 height 22
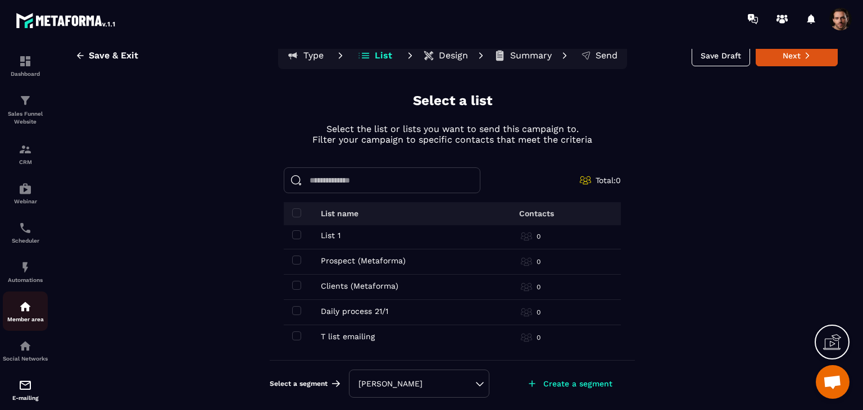
click at [19, 311] on img at bounding box center [25, 306] width 13 height 13
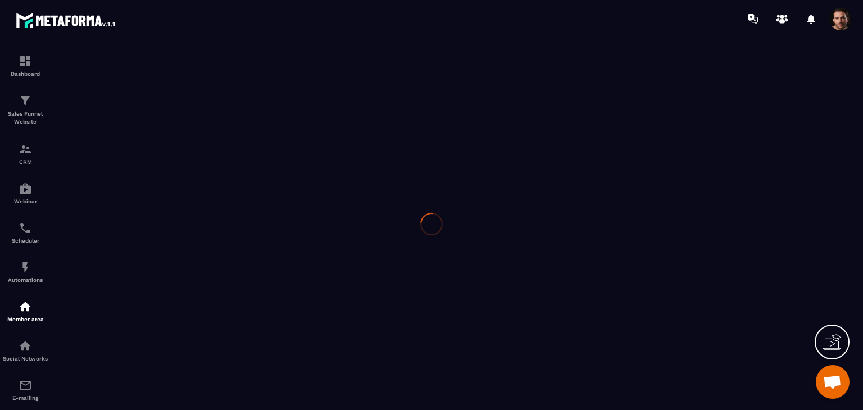
click at [18, 311] on div at bounding box center [431, 224] width 863 height 373
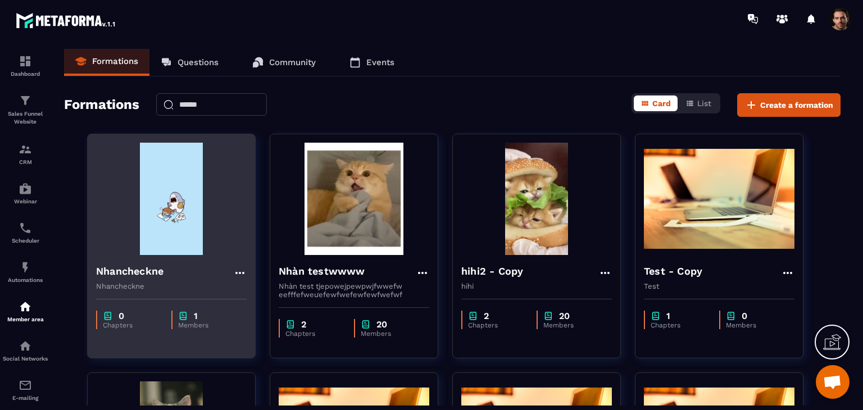
click at [218, 303] on div "0 Chapters 1 Members" at bounding box center [171, 314] width 167 height 47
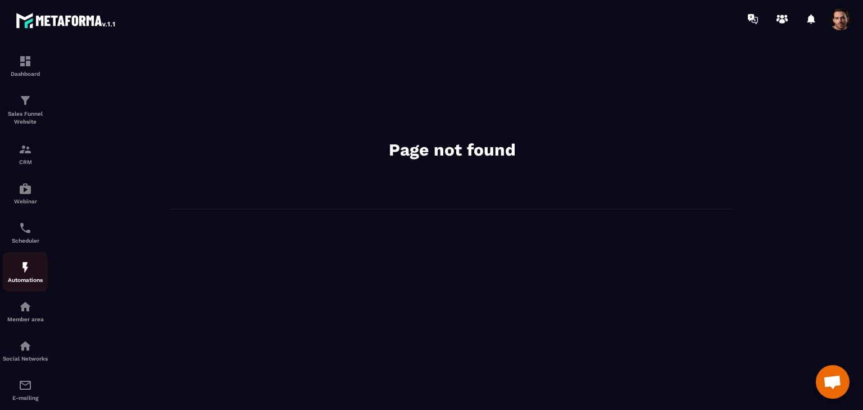
click at [18, 277] on div "Automations" at bounding box center [25, 272] width 45 height 22
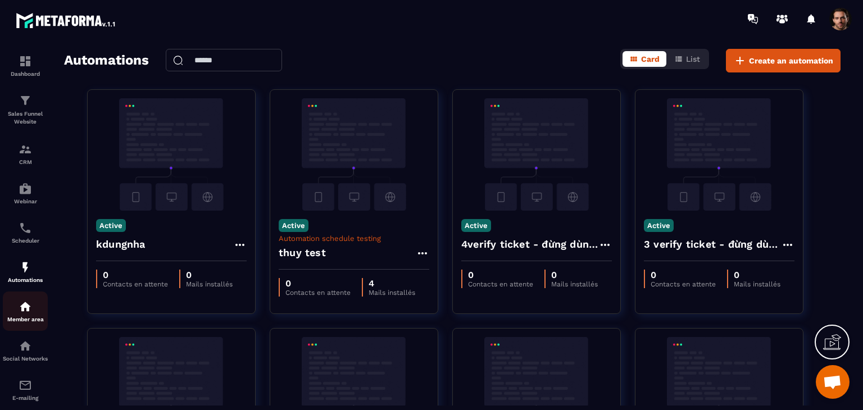
click at [27, 318] on div "Member area" at bounding box center [25, 311] width 45 height 22
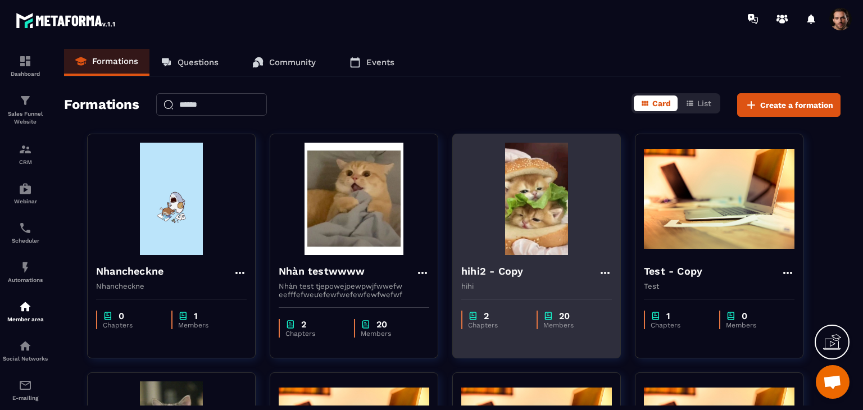
click at [465, 320] on div "2 Chapters" at bounding box center [493, 320] width 64 height 19
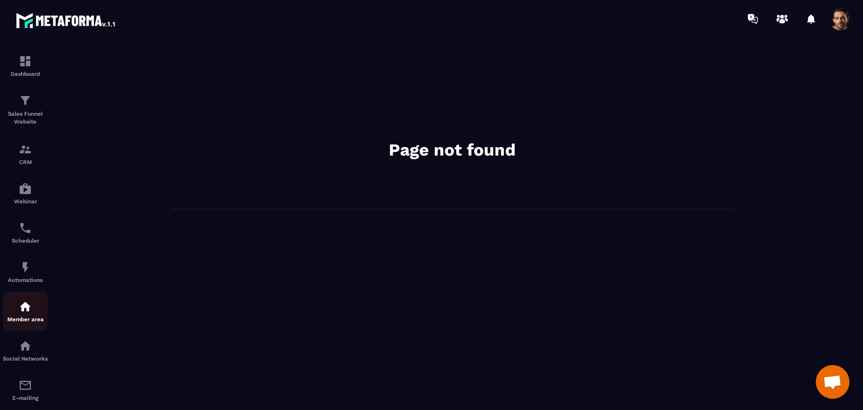
click at [20, 322] on p "Member area" at bounding box center [25, 319] width 45 height 6
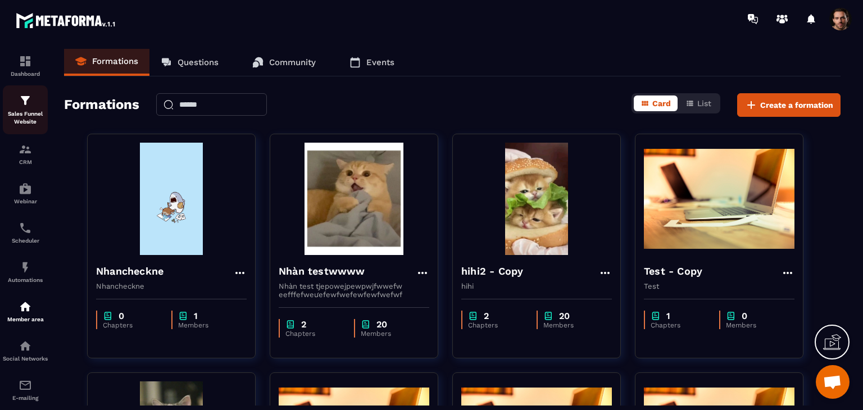
click at [27, 120] on p "Sales Funnel Website" at bounding box center [25, 118] width 45 height 16
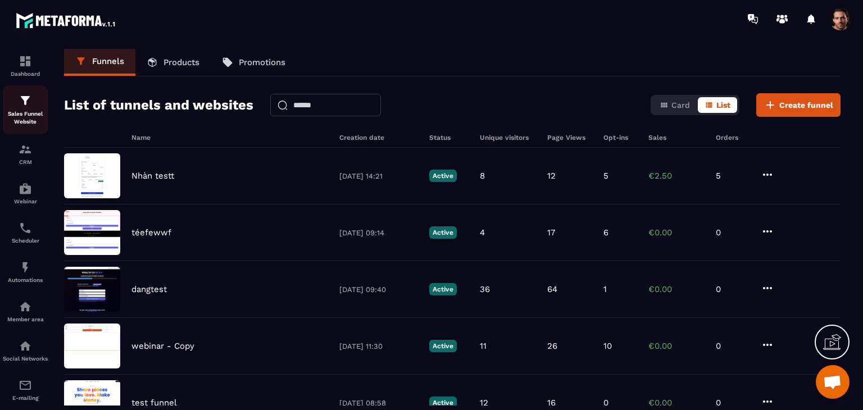
click at [34, 128] on link "Sales Funnel Website" at bounding box center [25, 109] width 45 height 49
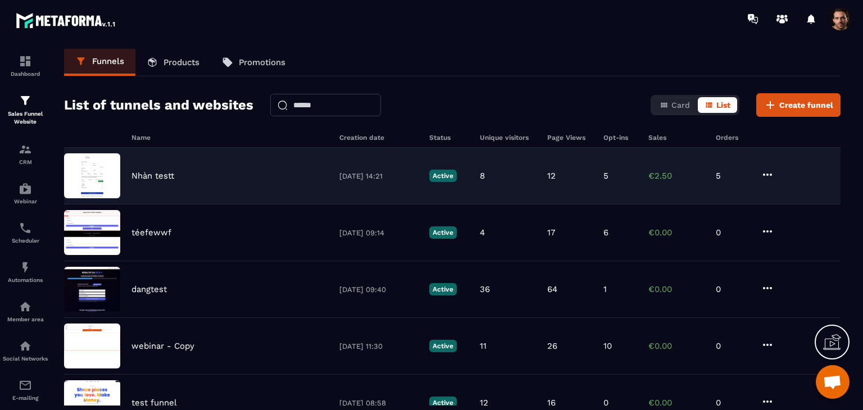
click at [268, 196] on div "[PERSON_NAME] testt [DATE] 14:21 Active 8 12 5 €2.50 5" at bounding box center [452, 176] width 777 height 57
